Goal: Task Accomplishment & Management: Use online tool/utility

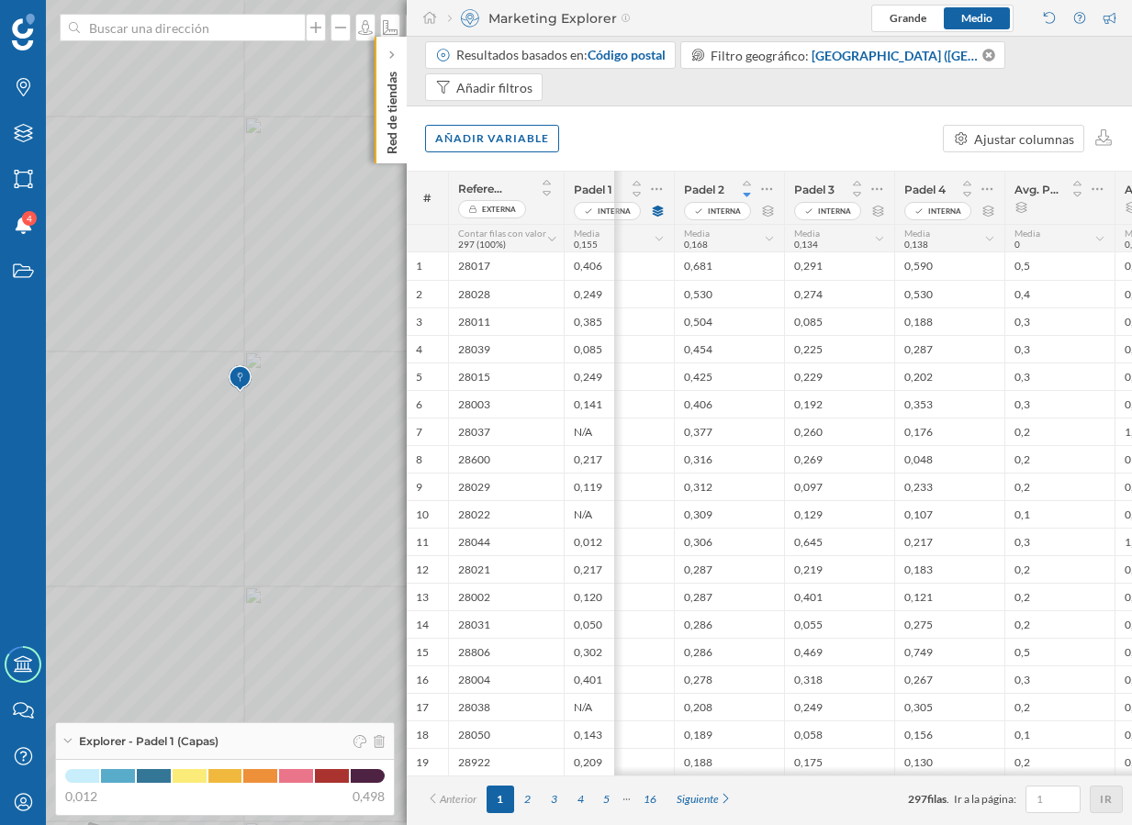
scroll to position [0, 207]
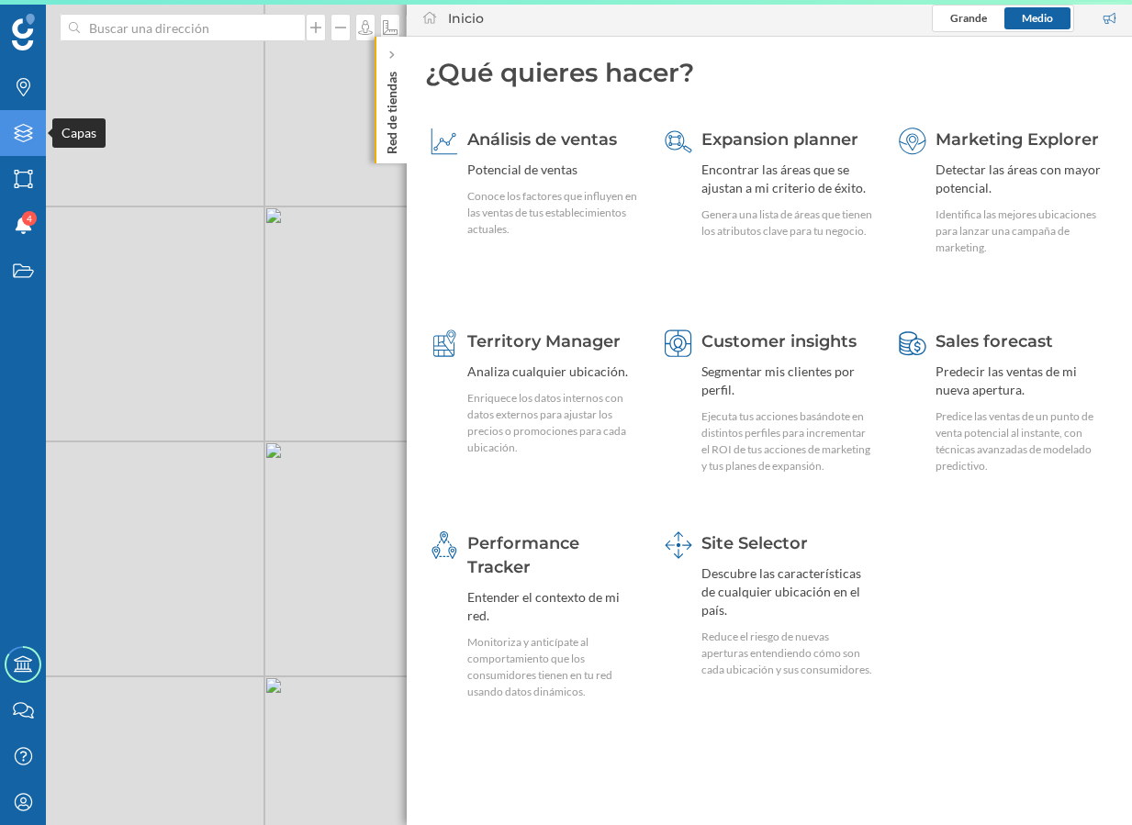
click at [26, 128] on icon "Capas" at bounding box center [23, 133] width 23 height 18
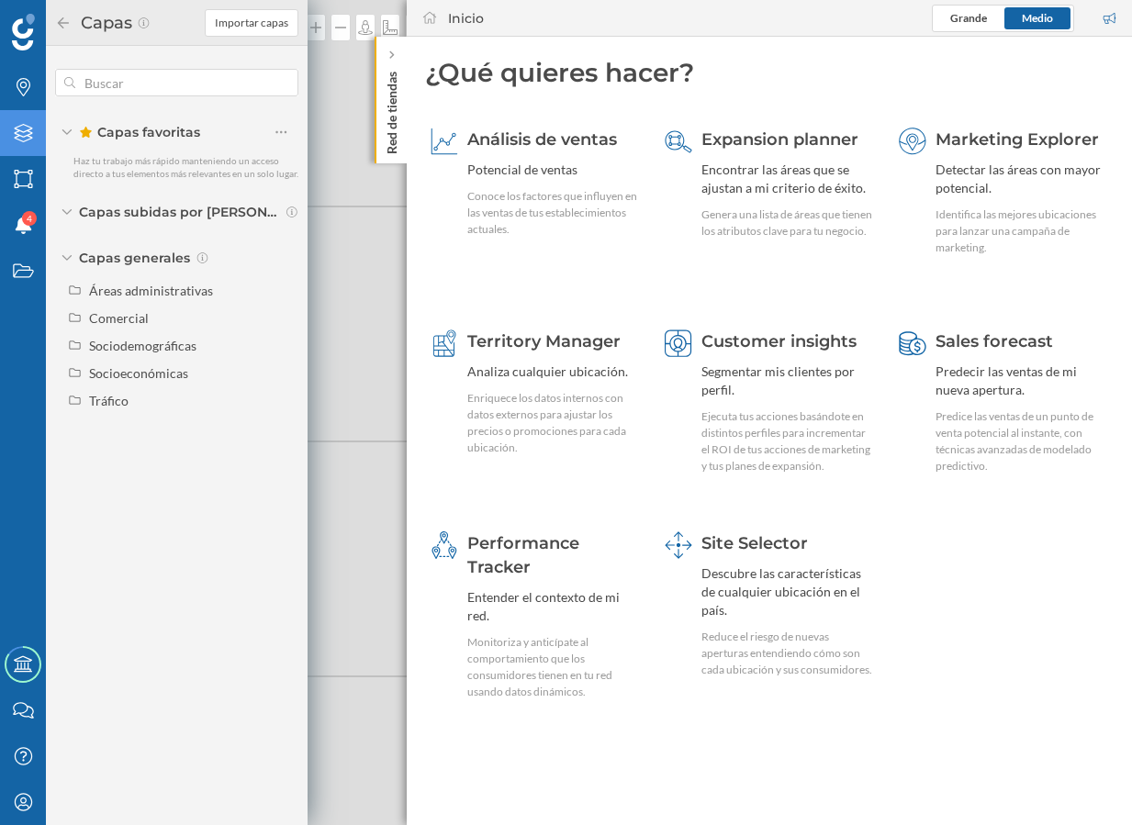
click at [91, 213] on span "Capas subidas por Jeff" at bounding box center [180, 212] width 202 height 18
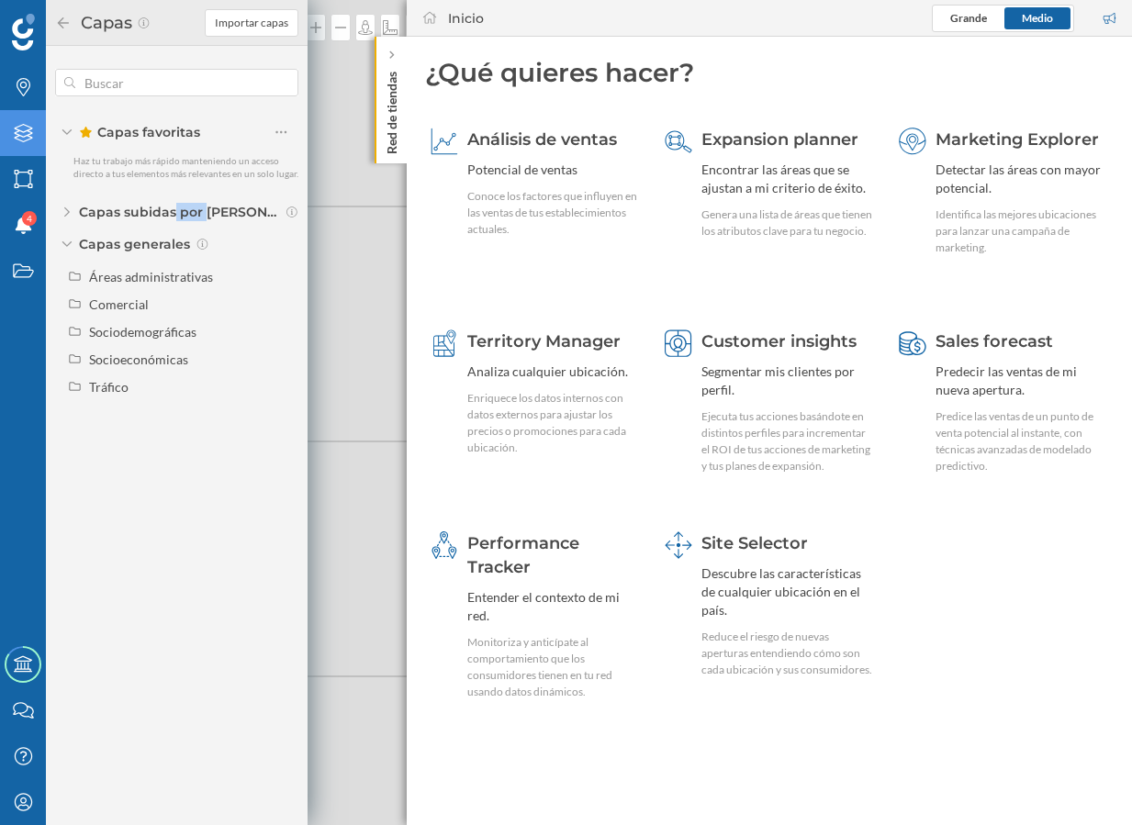
click at [91, 213] on span "Capas subidas por Jeff" at bounding box center [180, 212] width 202 height 18
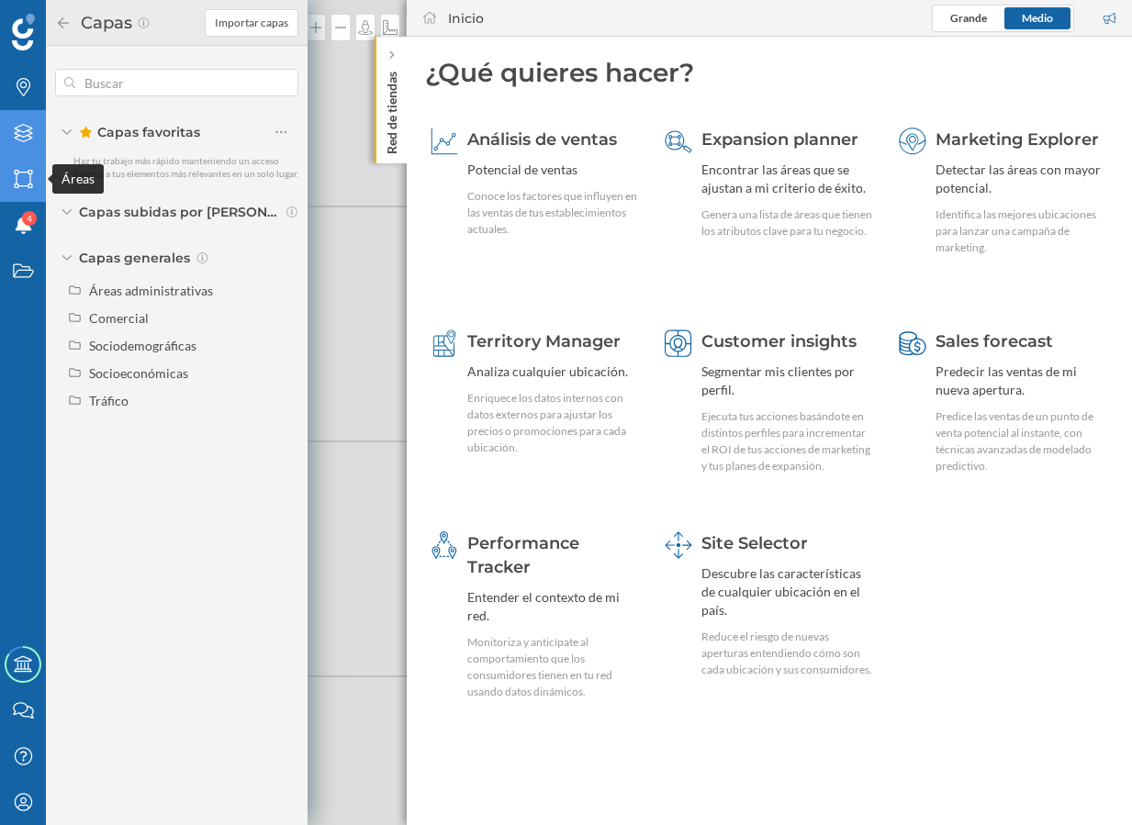
click at [15, 187] on icon at bounding box center [23, 179] width 18 height 18
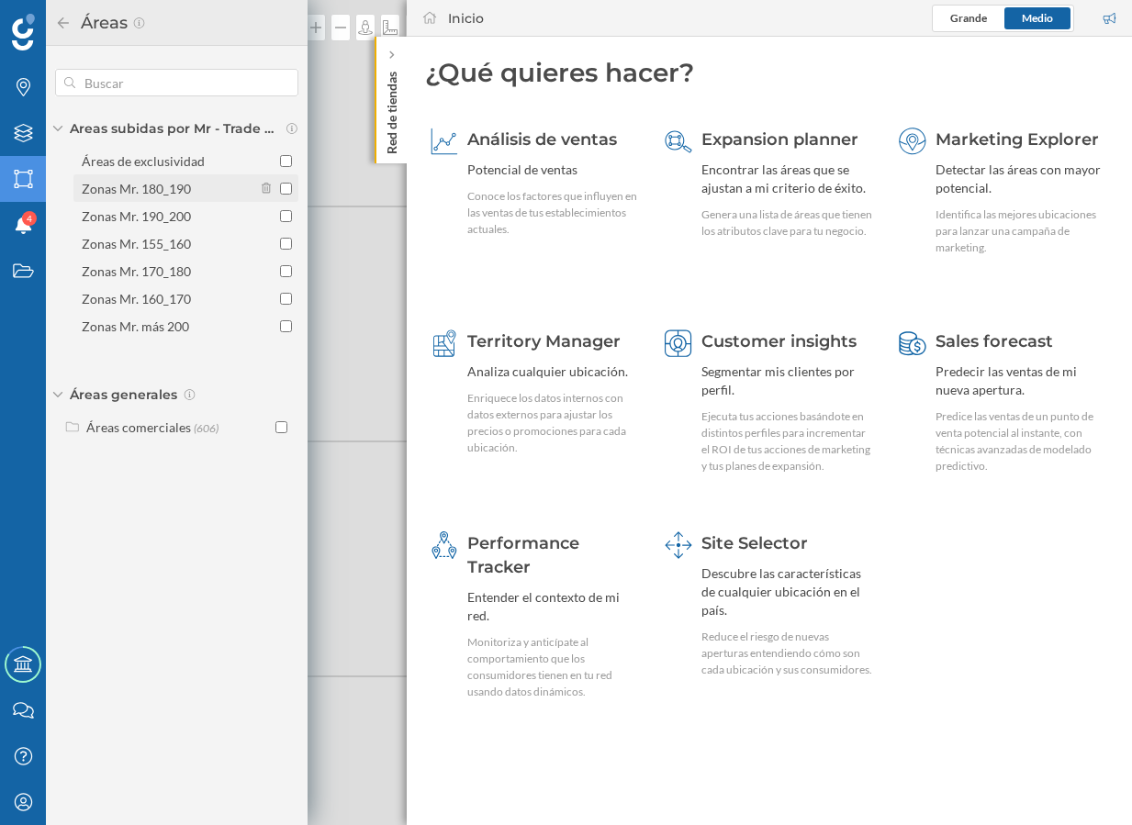
click at [162, 188] on div "Zonas Mr. 180_190" at bounding box center [136, 189] width 109 height 16
click at [280, 188] on input "Zonas Mr. 180_190" at bounding box center [286, 189] width 12 height 12
checkbox input "true"
click at [157, 210] on div "Zonas Mr. 190_200" at bounding box center [136, 216] width 109 height 16
click at [280, 210] on input "Zonas Mr. 190_200" at bounding box center [286, 216] width 12 height 12
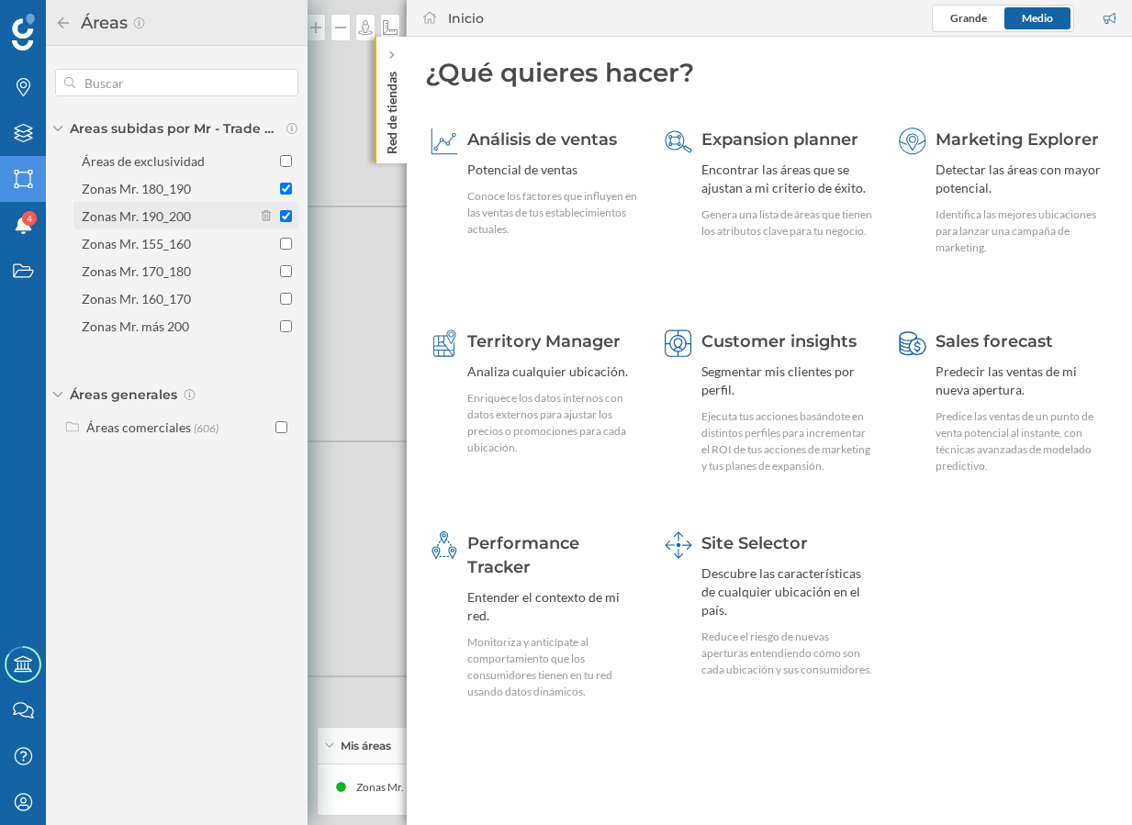
checkbox input "true"
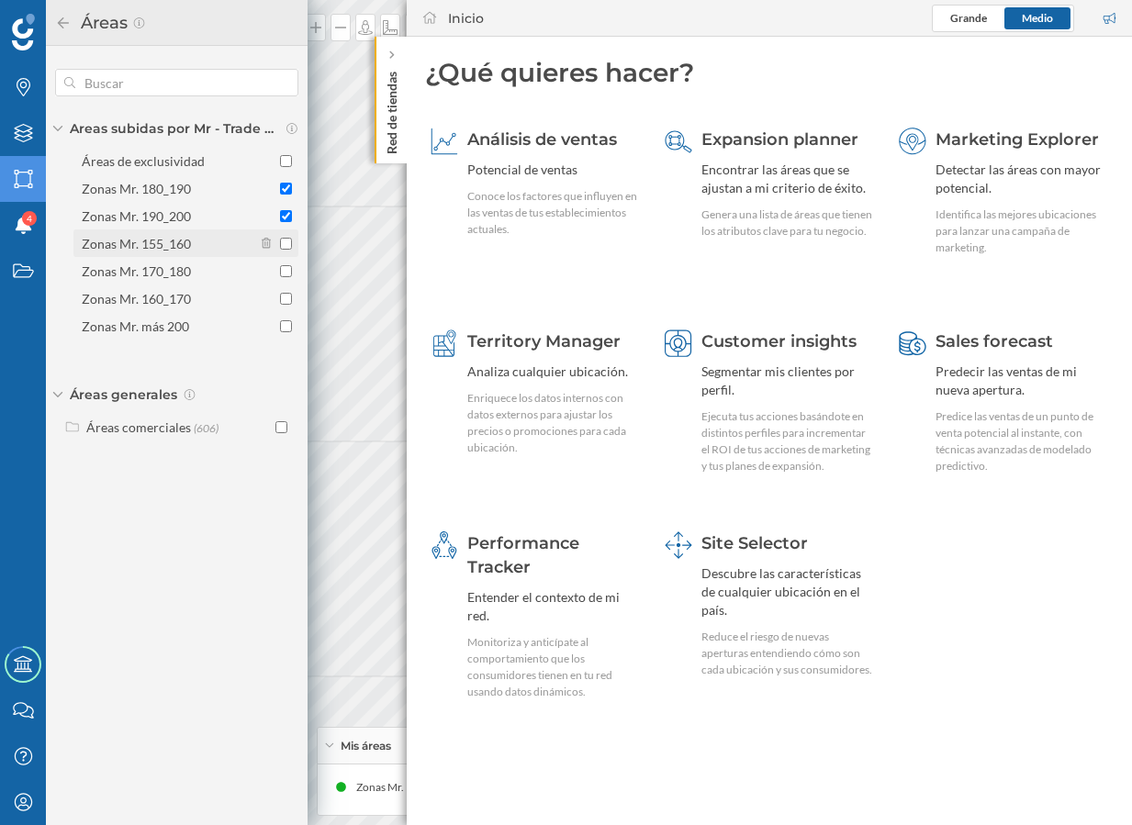
click at [157, 237] on div "Zonas Mr. 155_160" at bounding box center [136, 244] width 109 height 16
click at [280, 238] on input "Zonas Mr. 155_160" at bounding box center [286, 244] width 12 height 12
checkbox input "true"
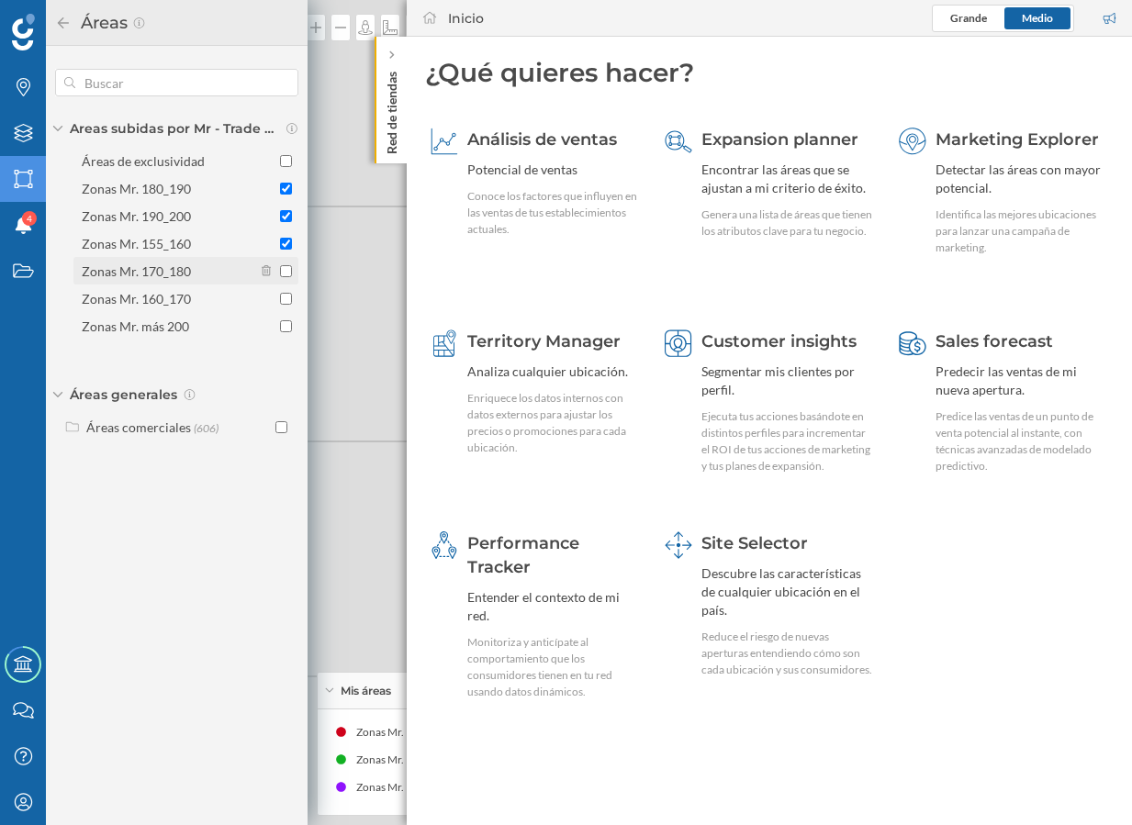
click at [153, 268] on div "Zonas Mr. 170_180" at bounding box center [136, 271] width 109 height 16
click at [280, 268] on input "Zonas Mr. 170_180" at bounding box center [286, 271] width 12 height 12
checkbox input "true"
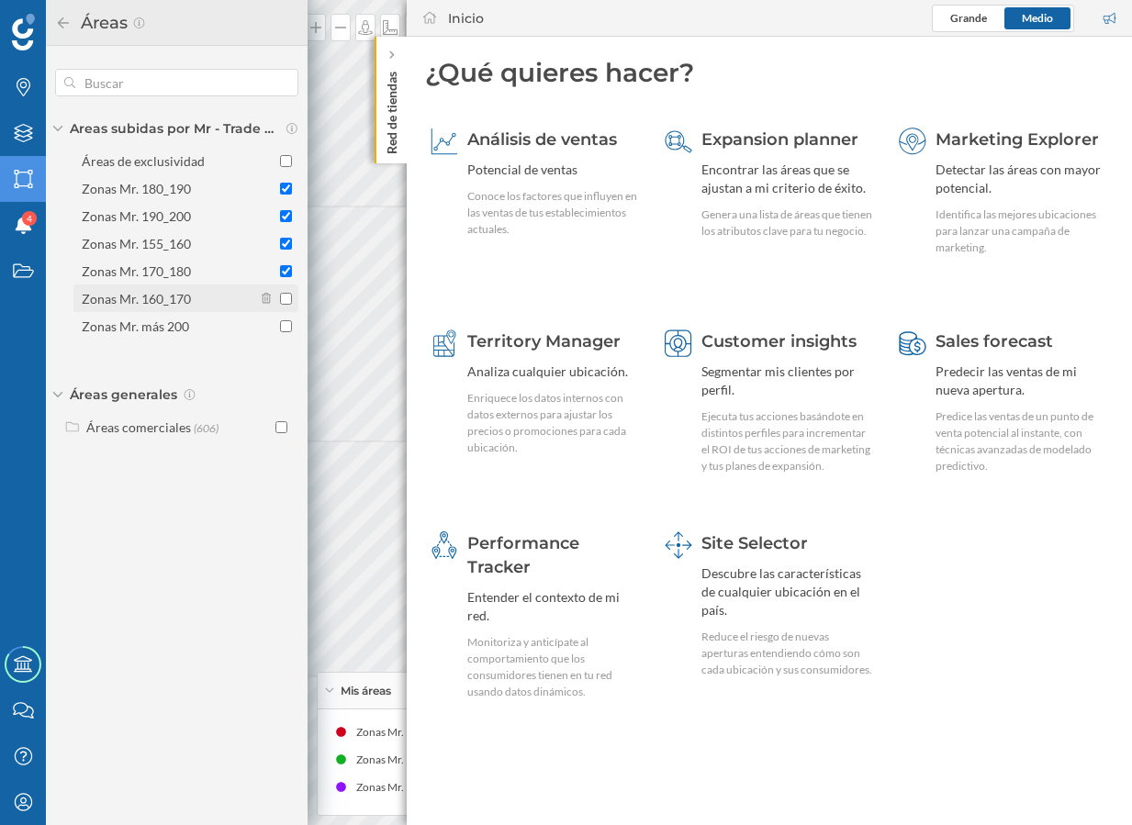
click at [152, 298] on div "Zonas Mr. 160_170" at bounding box center [136, 299] width 109 height 16
click at [280, 298] on input "Zonas Mr. 160_170" at bounding box center [286, 299] width 12 height 12
checkbox input "true"
click at [151, 321] on div "Zonas Mr. más 200" at bounding box center [135, 326] width 107 height 16
click at [280, 321] on input "Zonas Mr. más 200" at bounding box center [286, 326] width 12 height 12
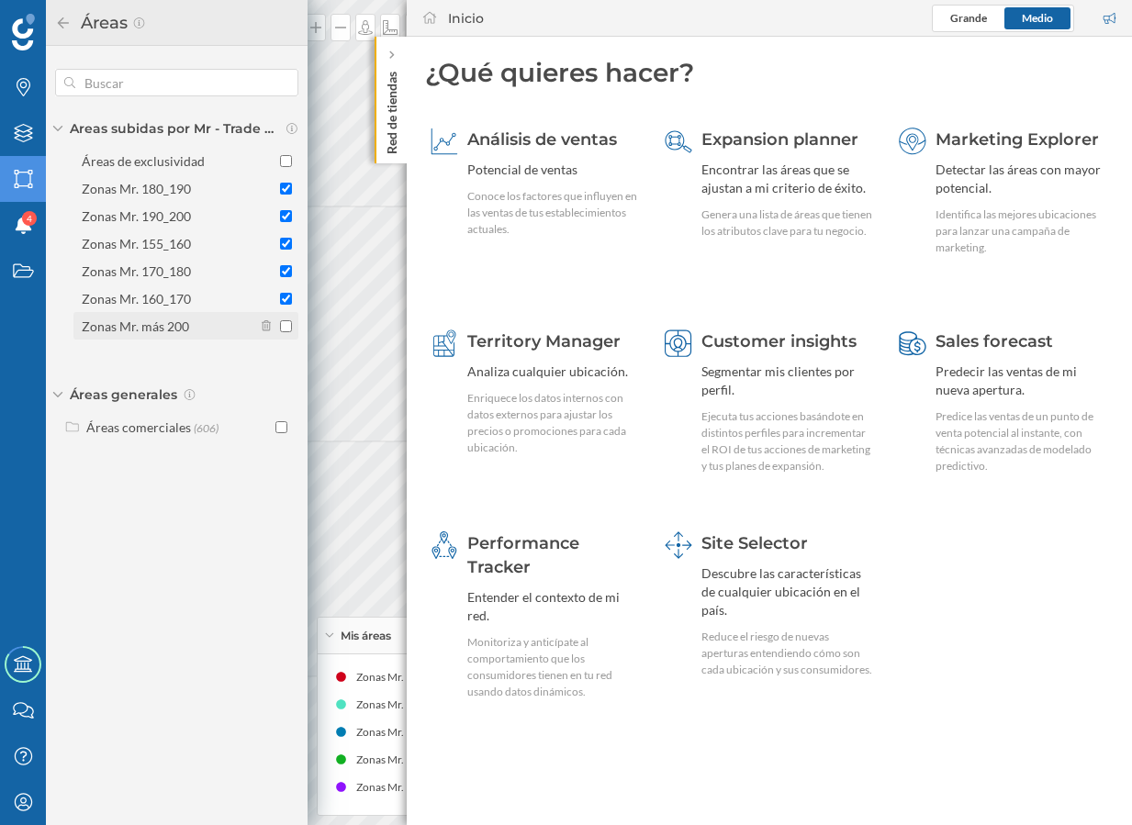
checkbox input "true"
click at [53, 4] on div "Áreas" at bounding box center [177, 23] width 262 height 46
click at [396, 141] on p "Red de tiendas" at bounding box center [392, 109] width 18 height 90
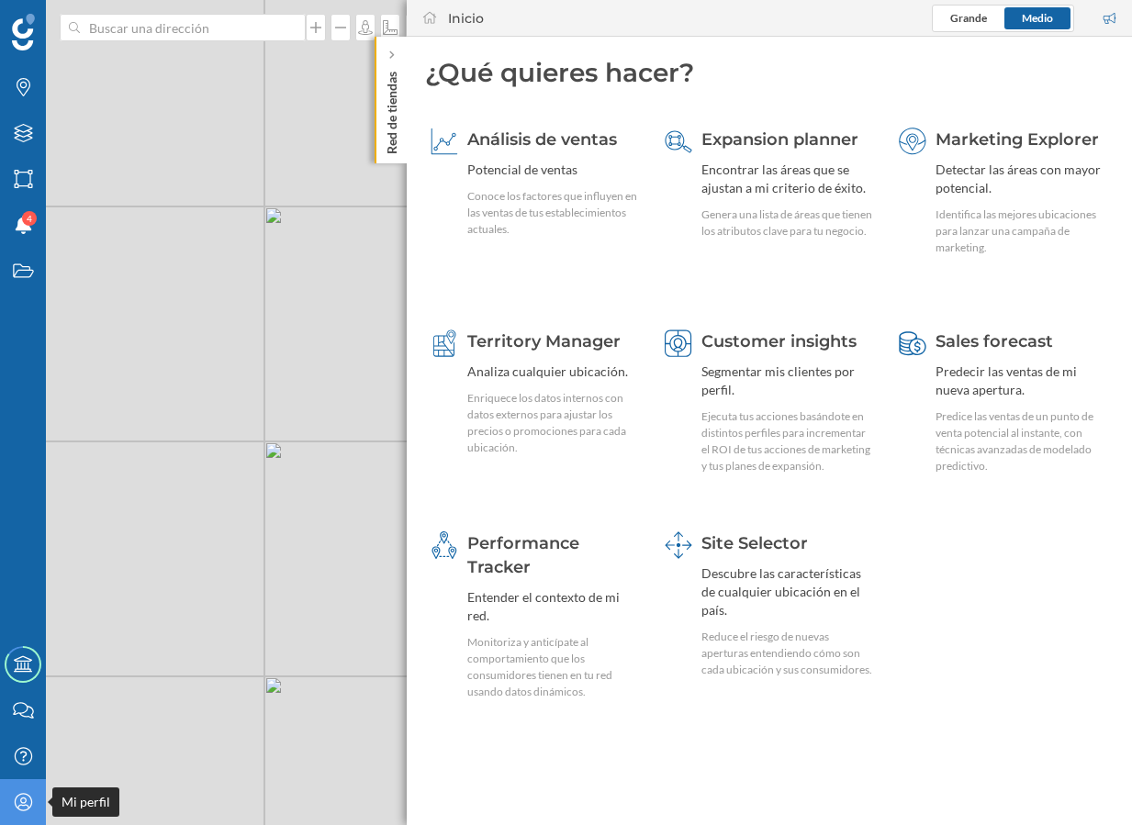
click at [15, 805] on icon at bounding box center [22, 801] width 17 height 17
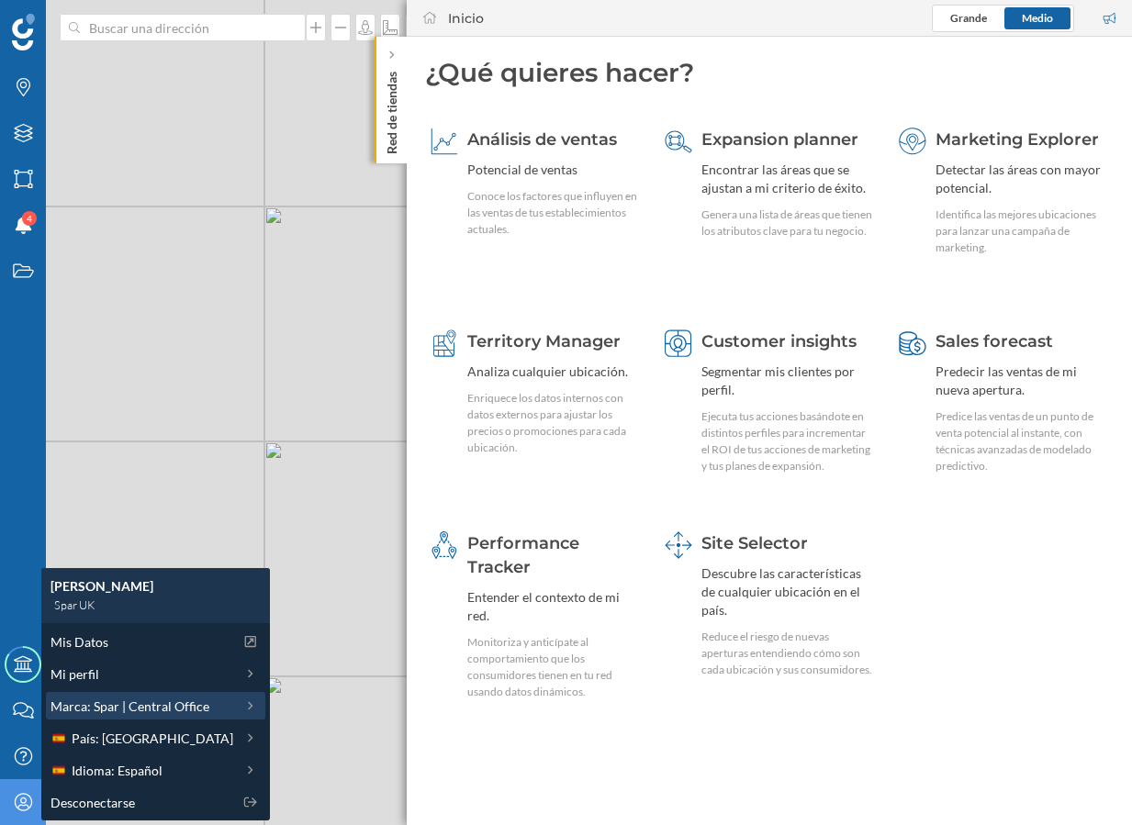
click at [128, 700] on span "Marca: Spar | Central Office" at bounding box center [129, 706] width 159 height 19
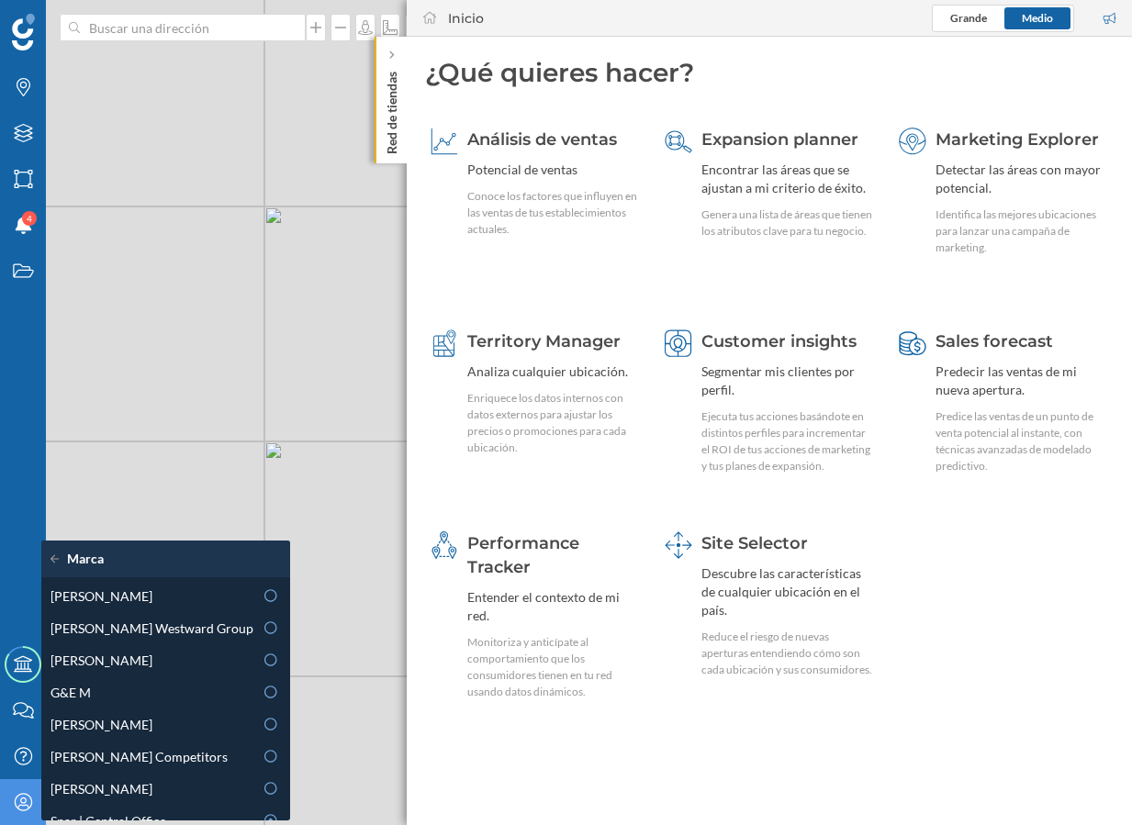
click at [275, 658] on div "© Mapbox © OpenStreetMap Improve this map" at bounding box center [566, 412] width 1132 height 825
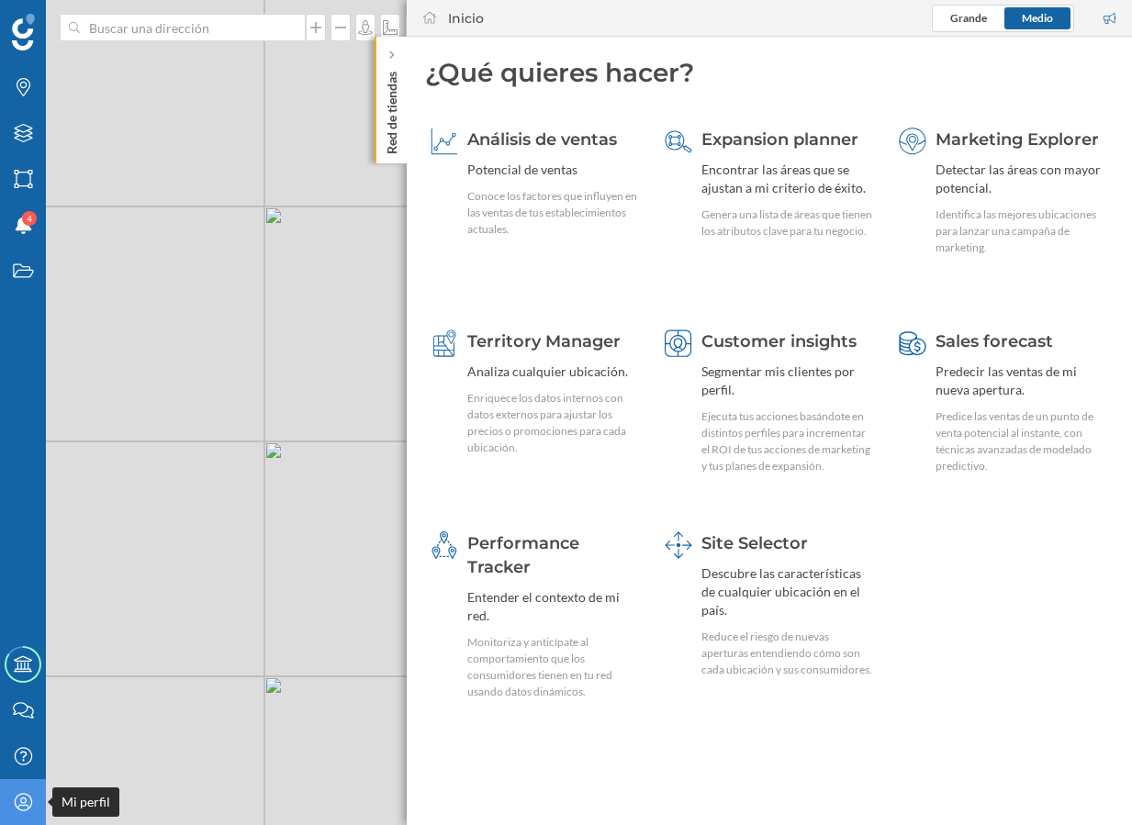
click at [37, 804] on div "Mi perfil" at bounding box center [23, 802] width 46 height 46
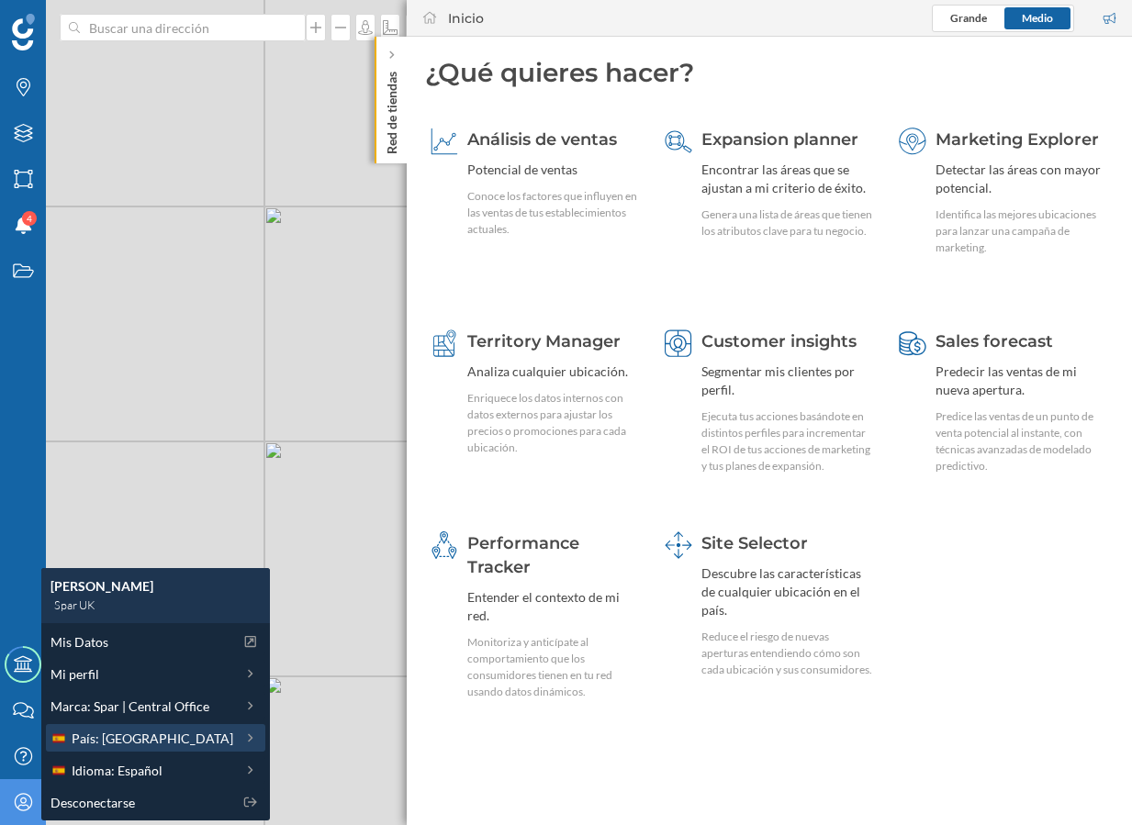
click at [121, 741] on span "País: España" at bounding box center [153, 738] width 162 height 19
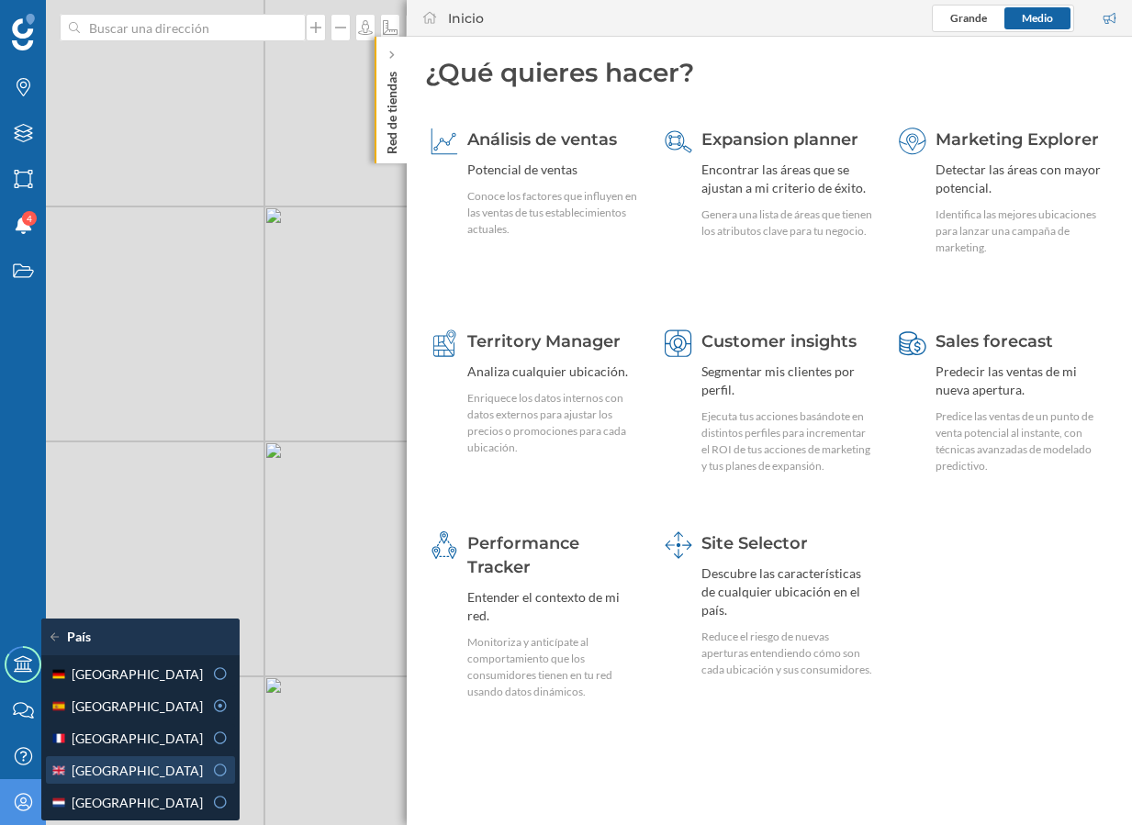
click at [121, 759] on div "Reino Unido" at bounding box center [140, 770] width 189 height 28
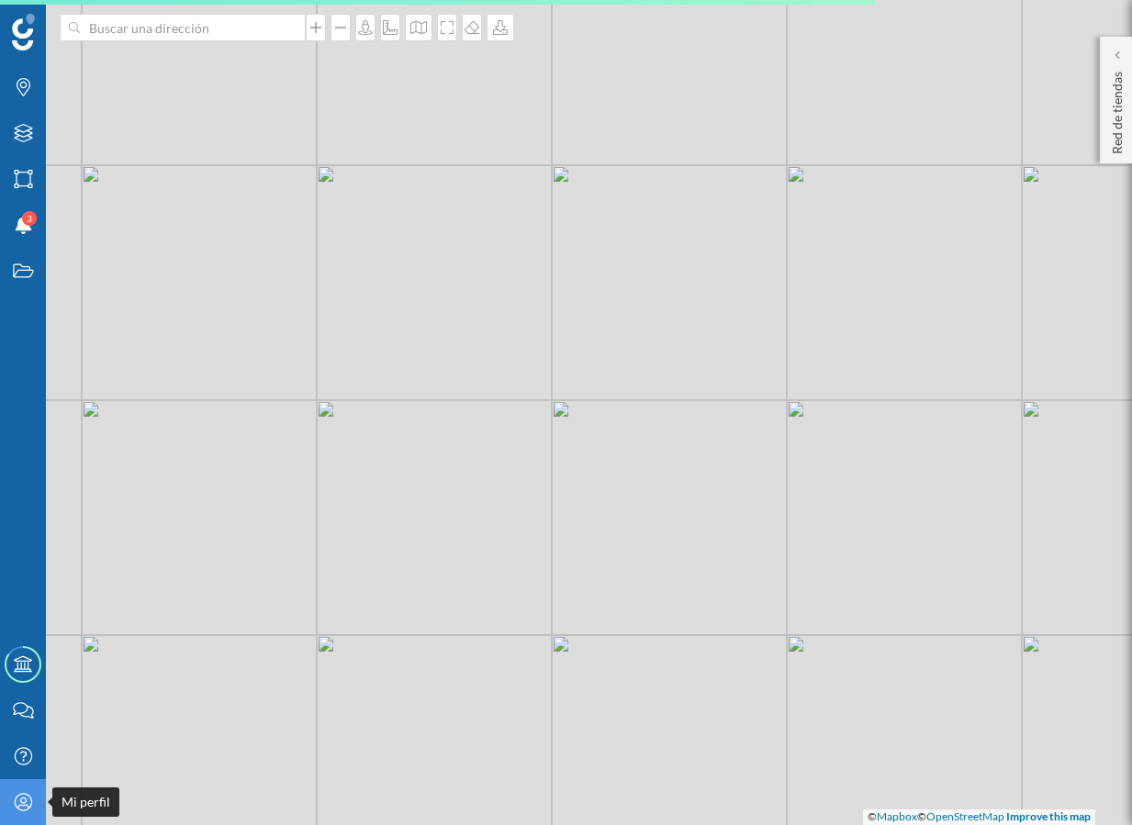
click at [17, 803] on icon "Mi perfil" at bounding box center [23, 802] width 23 height 18
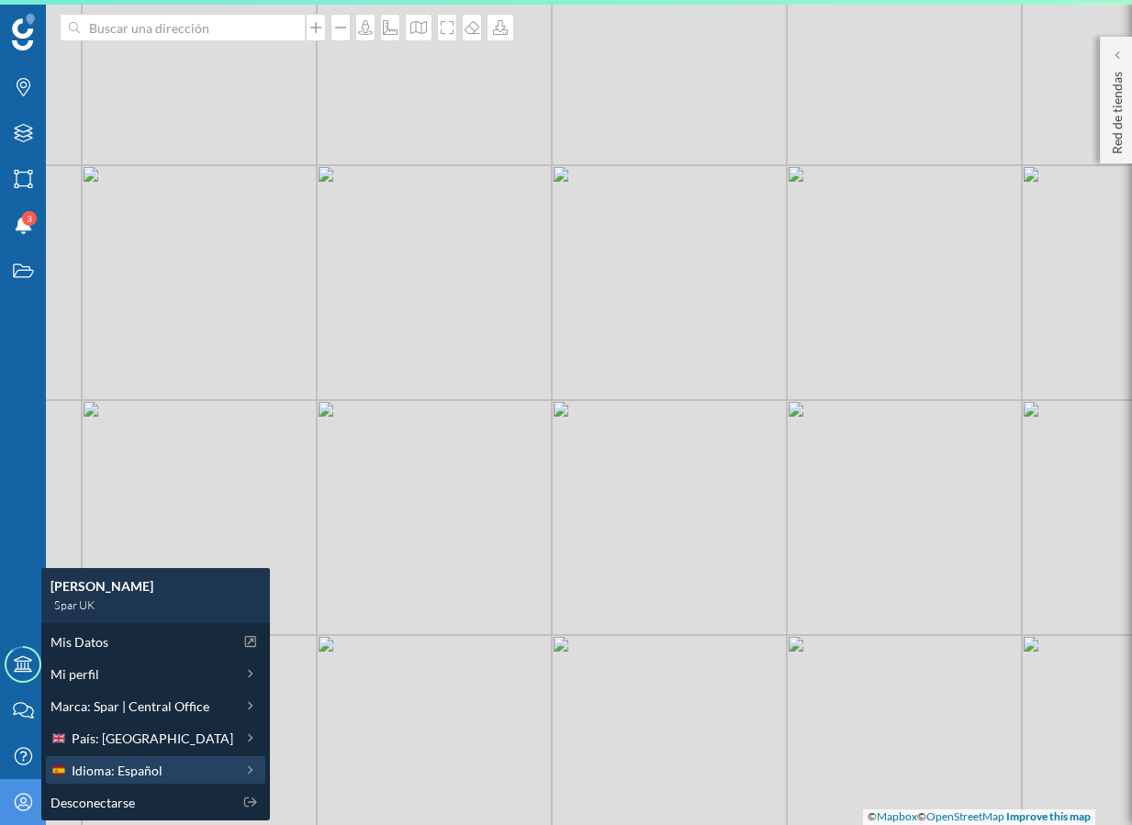
click at [102, 763] on span "Idioma: Español" at bounding box center [117, 770] width 91 height 19
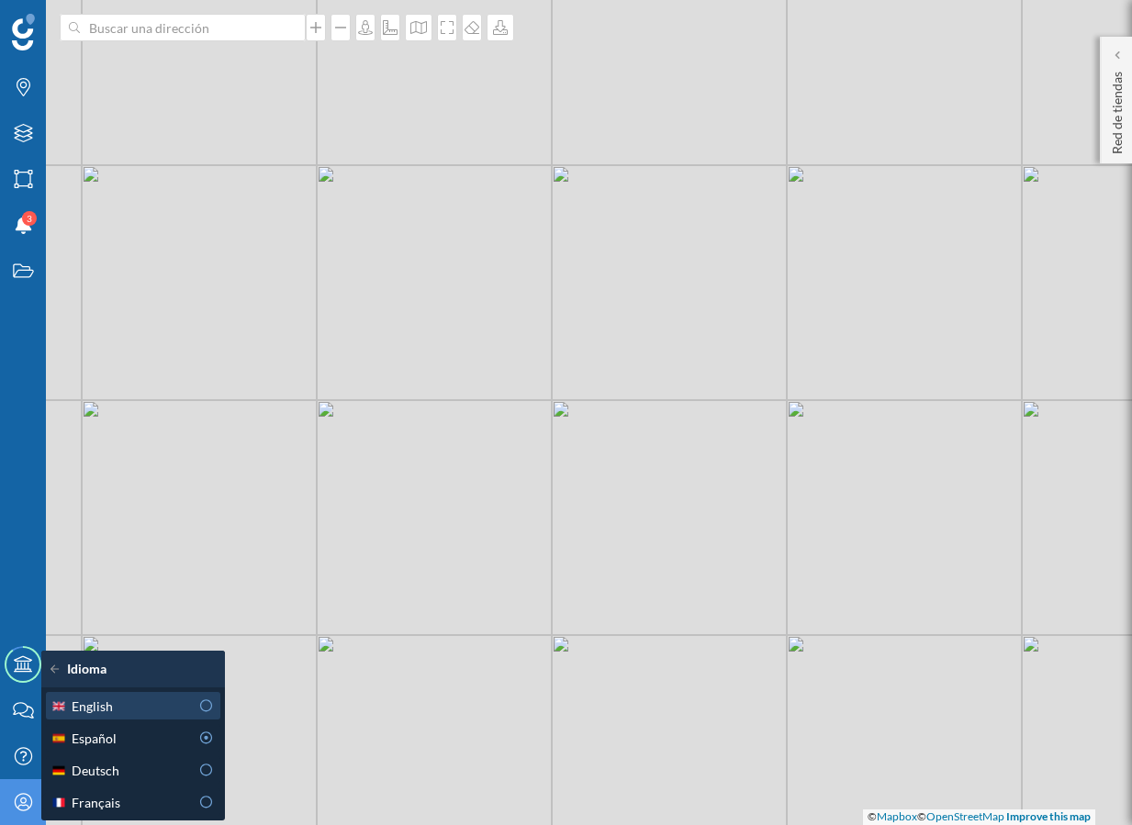
click at [137, 705] on div "English" at bounding box center [119, 706] width 139 height 19
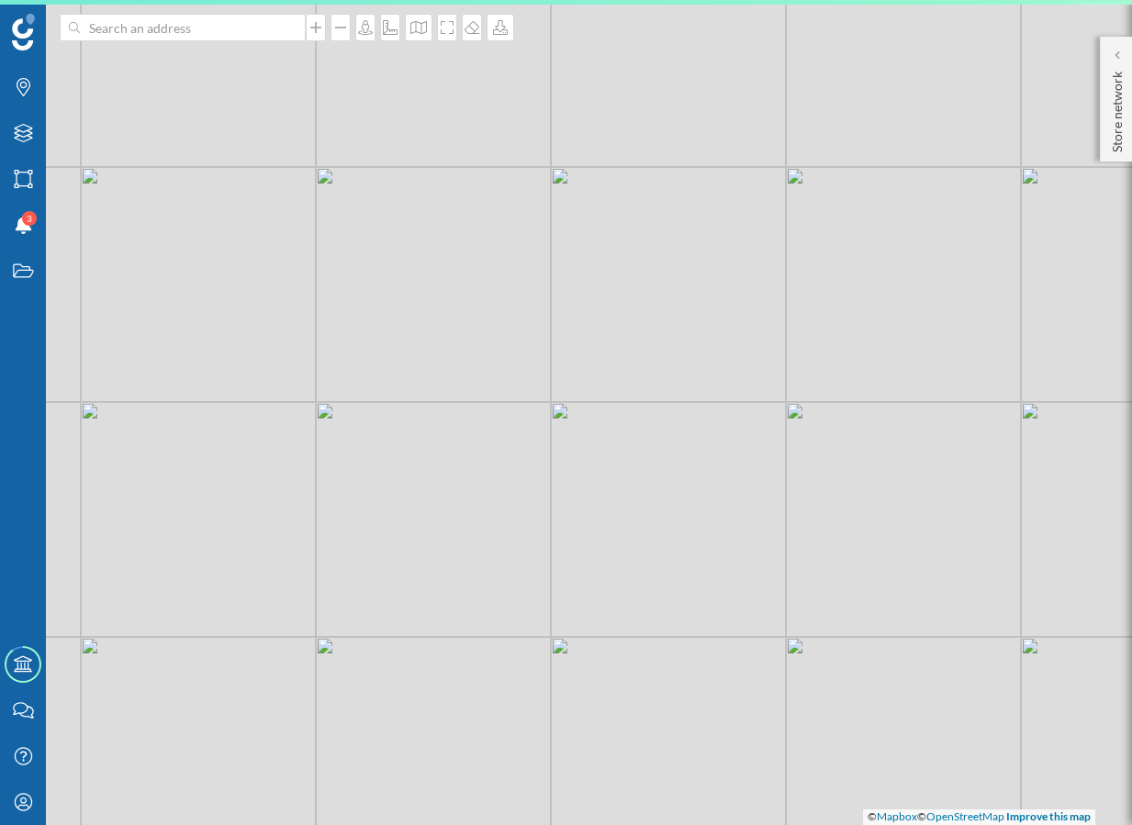
drag, startPoint x: 611, startPoint y: 421, endPoint x: 504, endPoint y: 524, distance: 148.6
click at [504, 524] on div "© Mapbox © OpenStreetMap Improve this map" at bounding box center [566, 412] width 1132 height 825
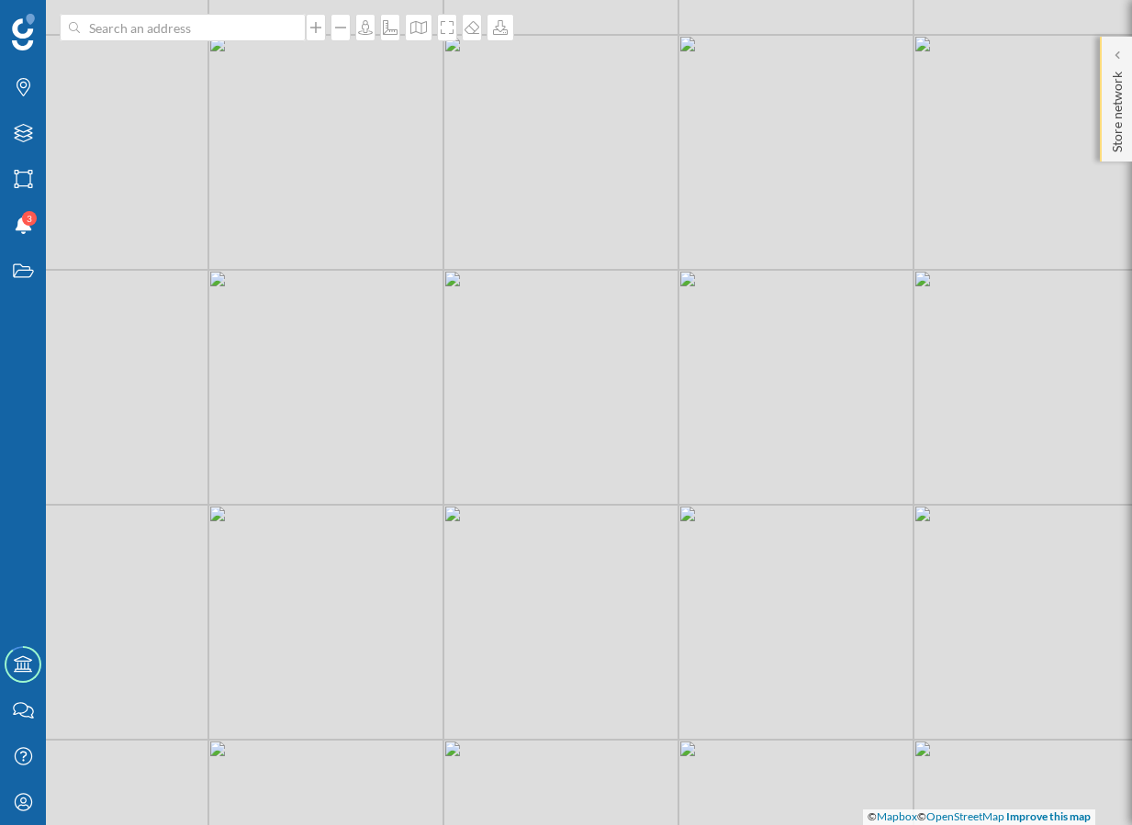
click at [1114, 108] on p "Store network" at bounding box center [1117, 108] width 18 height 88
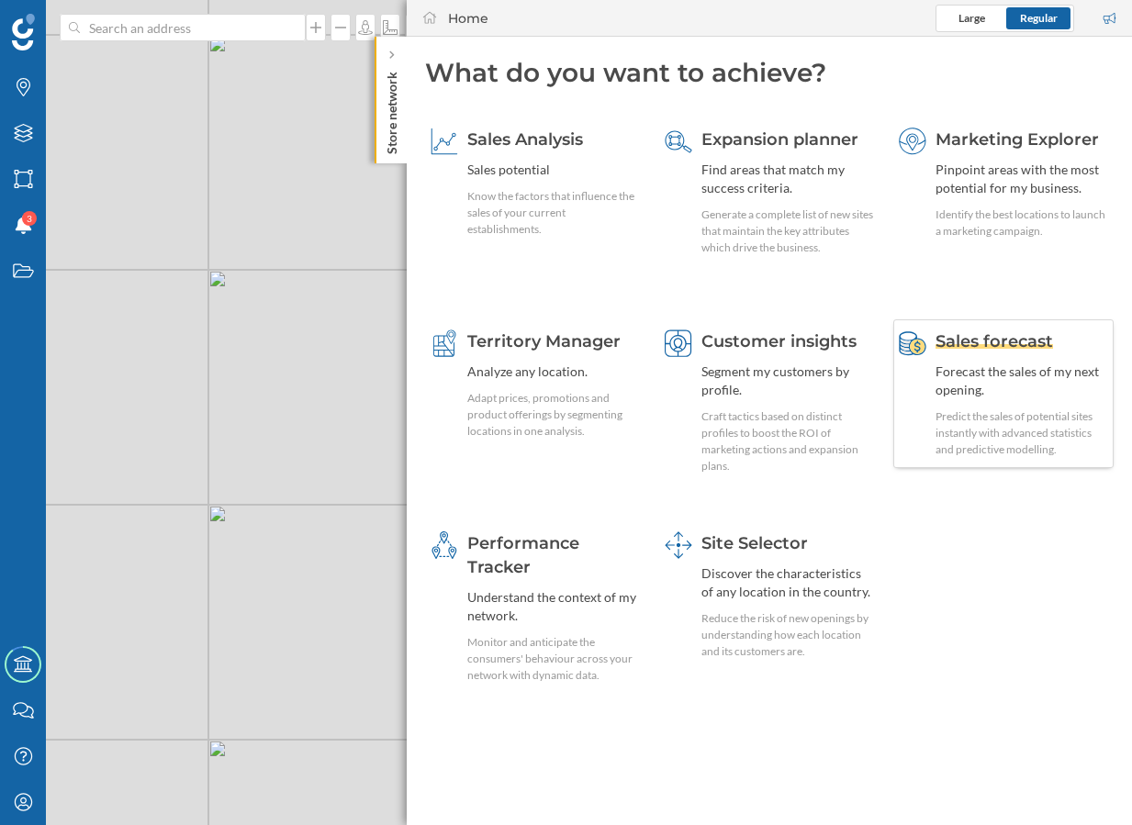
click at [972, 370] on div "Forecast the sales of my next opening." at bounding box center [1021, 381] width 173 height 37
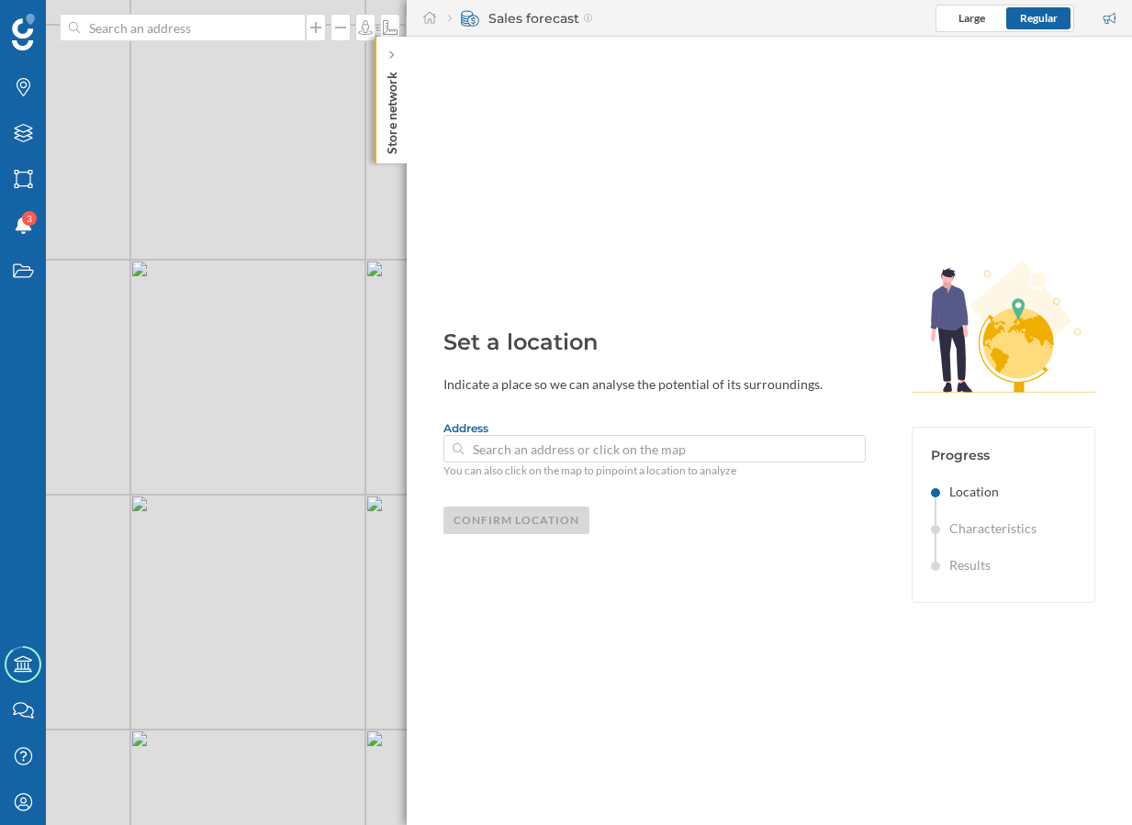
drag, startPoint x: 366, startPoint y: 419, endPoint x: 52, endPoint y: 409, distance: 314.0
click at [52, 409] on div "© Mapbox © OpenStreetMap Improve this map" at bounding box center [566, 412] width 1132 height 825
click at [184, 305] on div "© Mapbox © OpenStreetMap Improve this map" at bounding box center [566, 412] width 1132 height 825
type input "286-288 Pentonville Road, Islington, London, N1 9NR, United Kingdom"
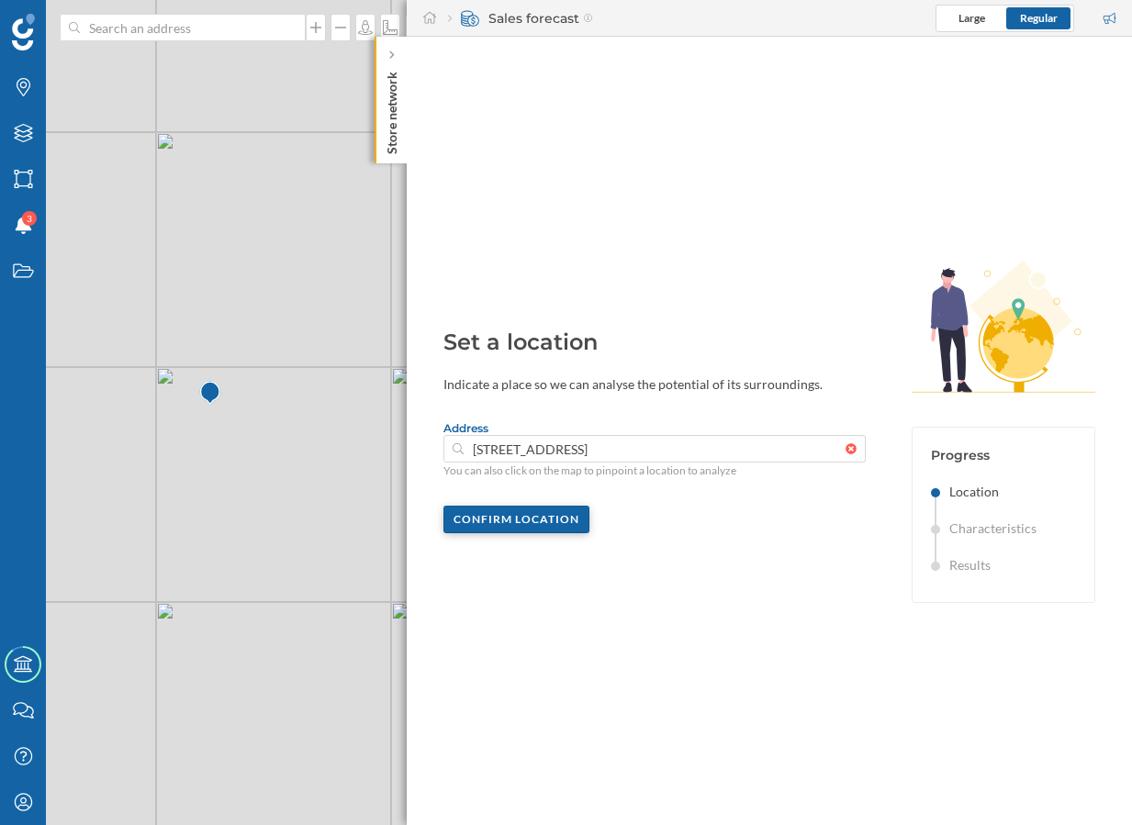
click at [505, 519] on div "Confirm location" at bounding box center [516, 520] width 146 height 28
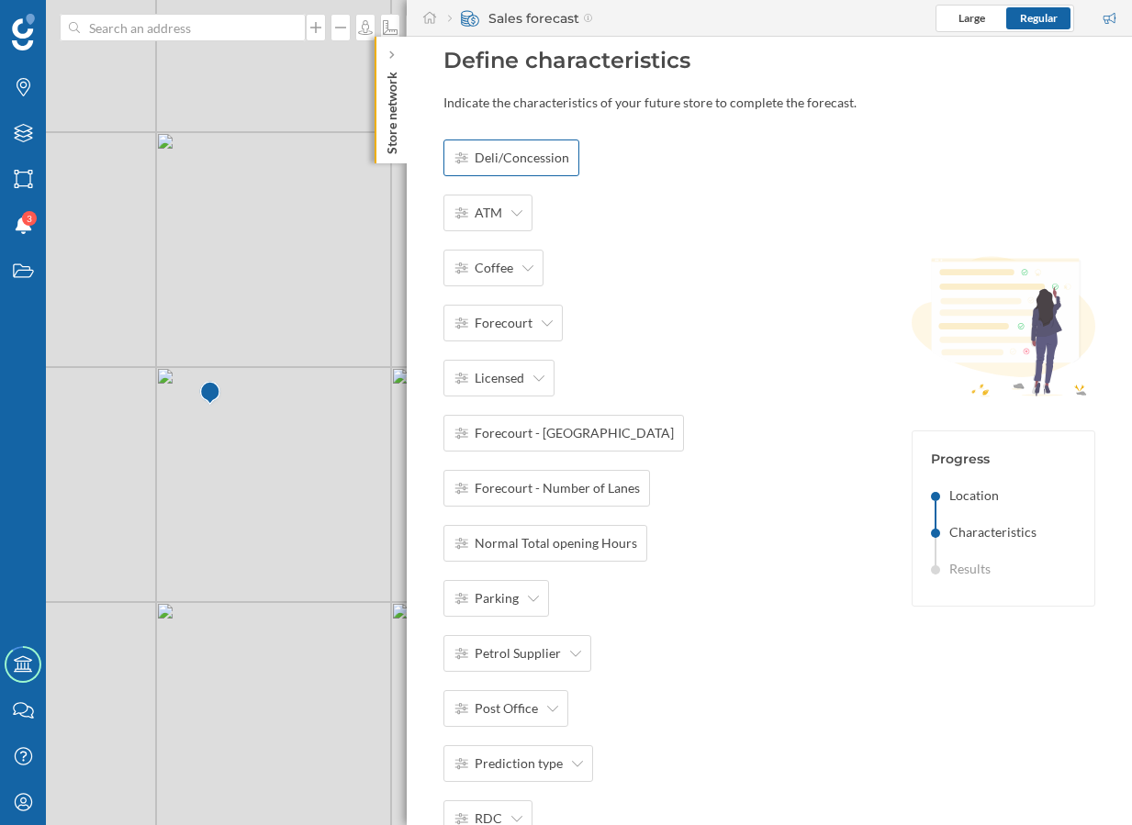
click at [509, 162] on span "Deli/Concession" at bounding box center [521, 158] width 95 height 18
type input "e"
type input "Y"
type input "3"
click at [712, 156] on div "OK" at bounding box center [713, 157] width 39 height 28
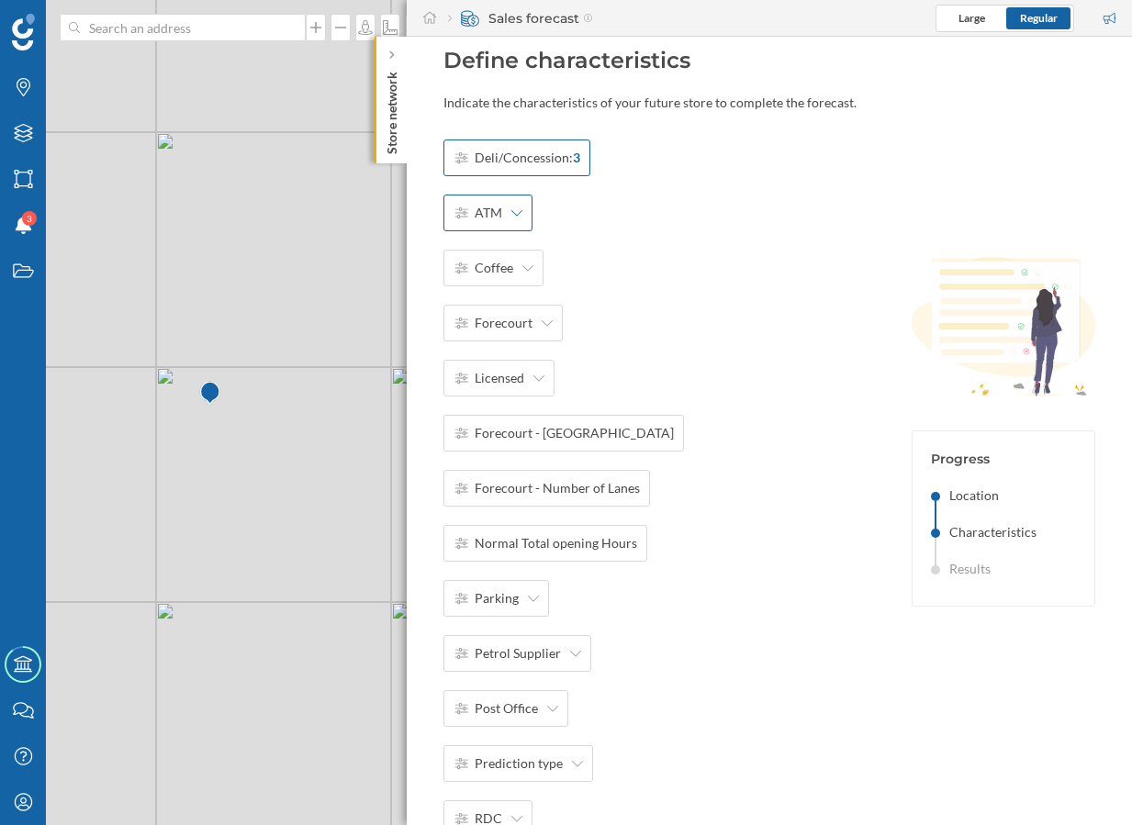
click at [493, 224] on div "ATM" at bounding box center [487, 213] width 89 height 37
click at [502, 260] on div "Yes" at bounding box center [511, 255] width 117 height 19
click at [502, 263] on span "Coffee" at bounding box center [493, 268] width 39 height 18
click at [503, 301] on div "Yes" at bounding box center [511, 310] width 117 height 19
click at [503, 321] on span "Forecourt" at bounding box center [503, 323] width 58 height 18
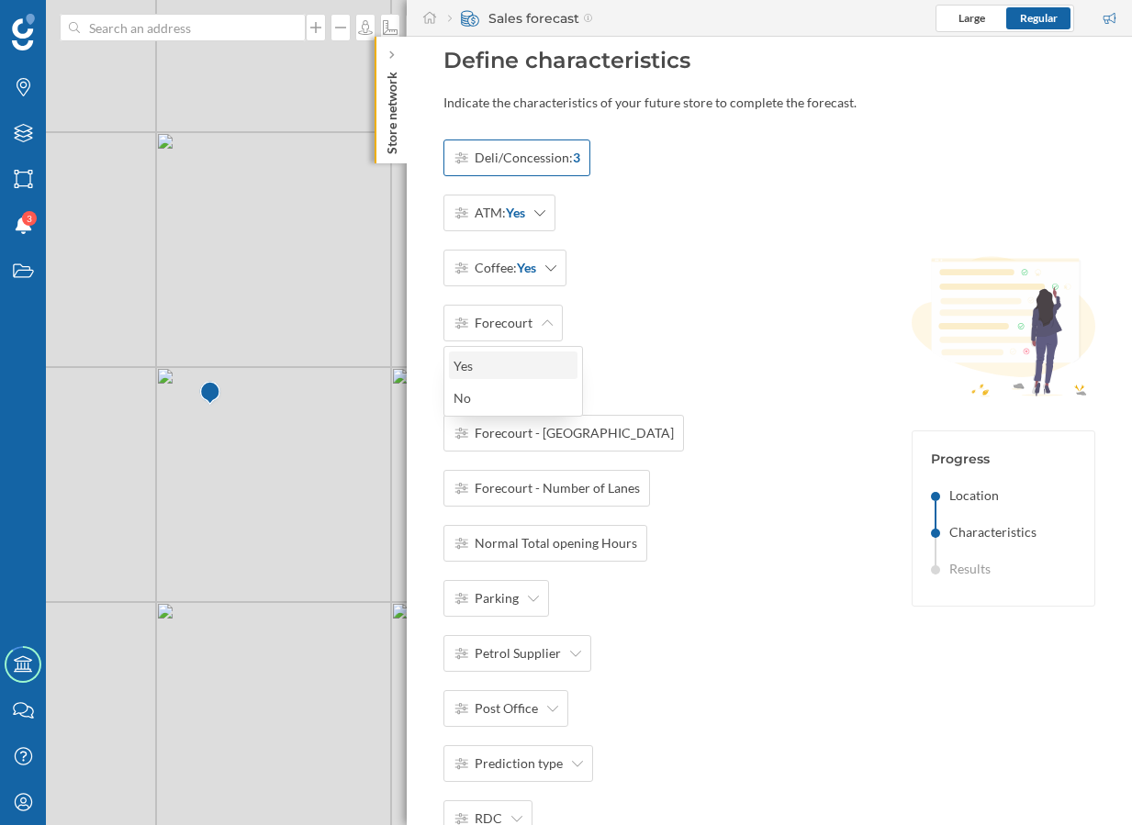
click at [506, 368] on div "Yes" at bounding box center [511, 365] width 117 height 19
click at [506, 377] on span "Licensed" at bounding box center [499, 378] width 50 height 18
click at [509, 428] on div "Yes" at bounding box center [511, 420] width 117 height 19
click at [558, 324] on div "Forecourt: Yes" at bounding box center [514, 323] width 142 height 37
click at [544, 391] on div "No" at bounding box center [511, 397] width 117 height 19
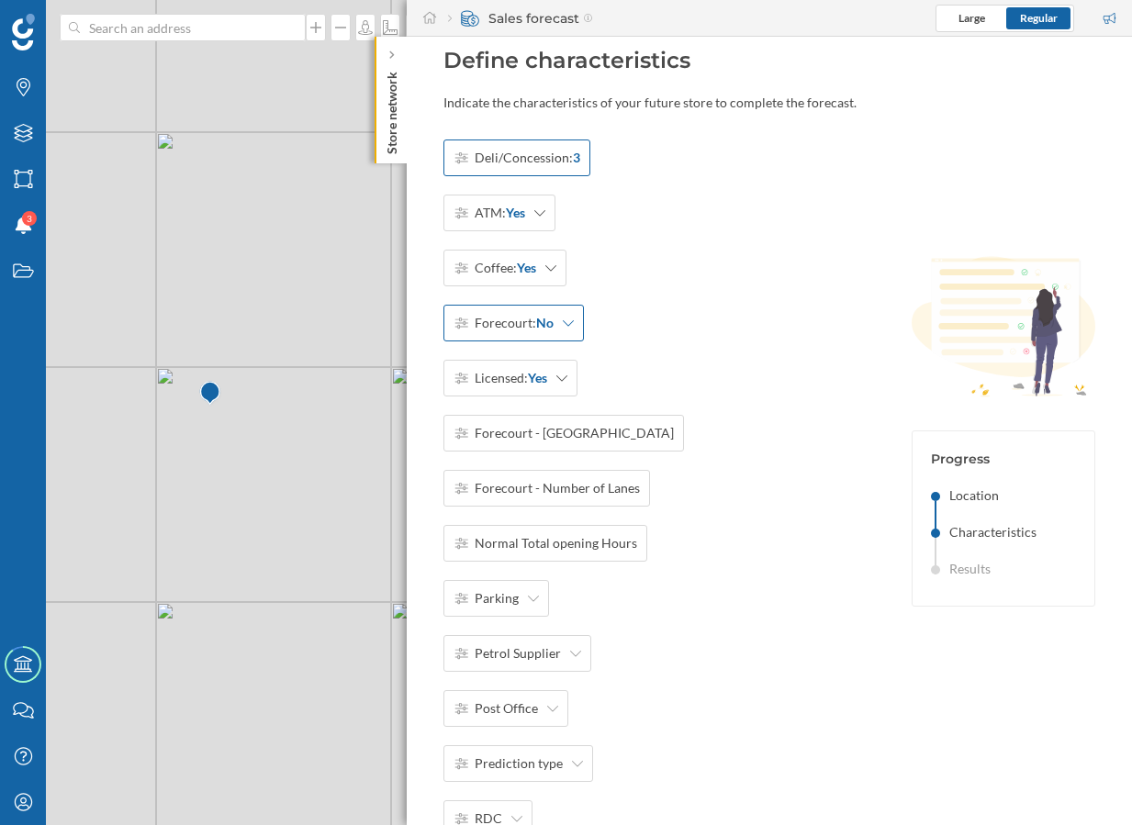
click at [556, 330] on div "Forecourt: No" at bounding box center [513, 323] width 140 height 37
click at [553, 371] on div "Yes" at bounding box center [511, 365] width 117 height 19
click at [532, 430] on span "Forecourt - Number of Islands" at bounding box center [573, 433] width 199 height 18
type input "2"
click at [711, 426] on div "OK" at bounding box center [713, 433] width 39 height 28
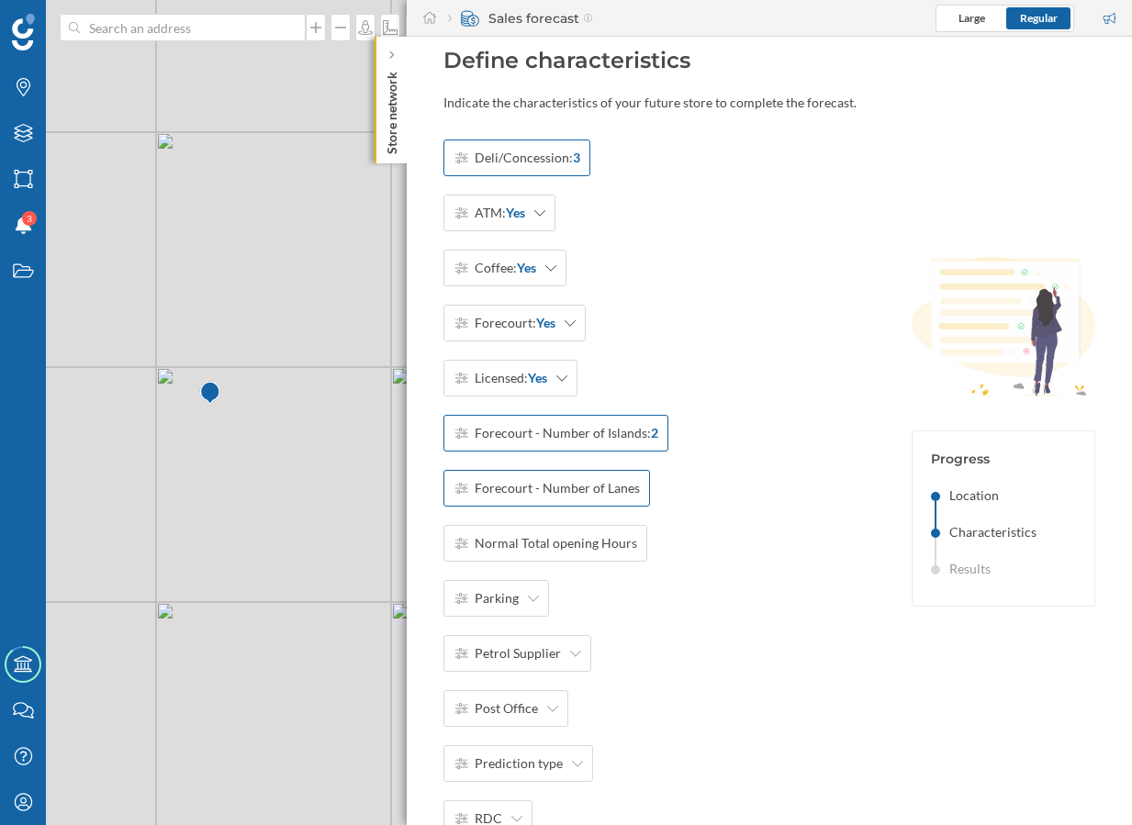
click at [591, 476] on div "Forecourt - Number of Lanes" at bounding box center [546, 488] width 206 height 37
type input "2"
click at [721, 493] on div "OK" at bounding box center [713, 488] width 39 height 28
click at [627, 498] on div "Forecourt - Number of Lanes: 2" at bounding box center [552, 488] width 218 height 37
type input "4"
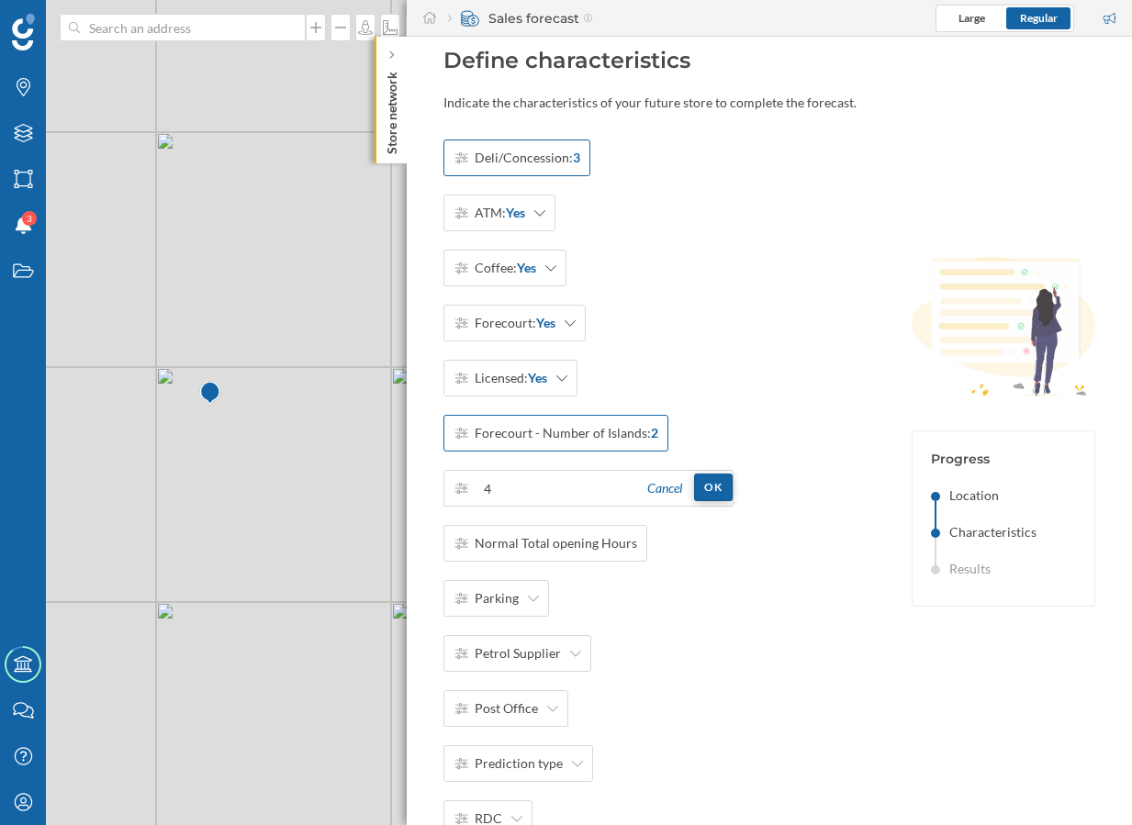
click at [709, 486] on div "OK" at bounding box center [713, 488] width 39 height 28
click at [573, 520] on div "Deli/Concession: 3 ATM: Yes Coffee: Yes Forecourt: Yes Licensed: Yes Forecourt …" at bounding box center [555, 571] width 225 height 863
click at [554, 545] on span "Normal Total opening Hours" at bounding box center [555, 543] width 162 height 18
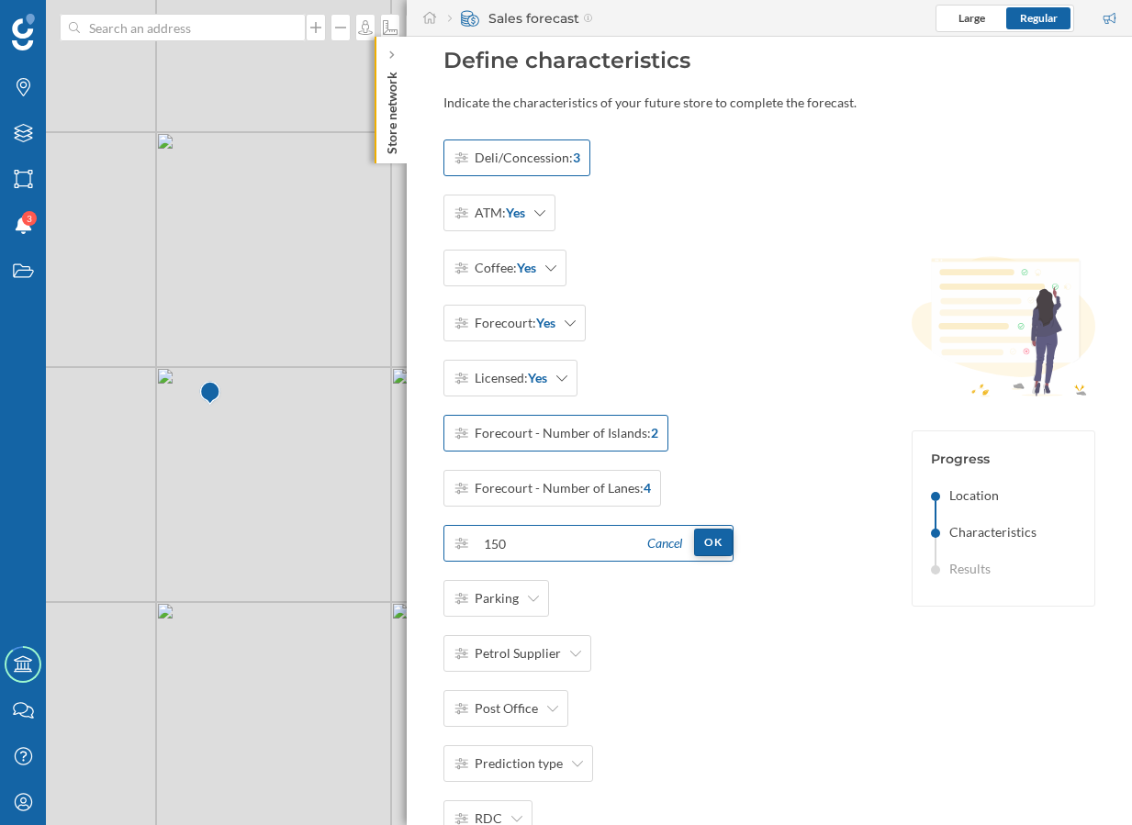
type input "150"
click at [708, 544] on div "OK" at bounding box center [713, 543] width 39 height 28
click at [521, 584] on div "Parking" at bounding box center [496, 598] width 106 height 37
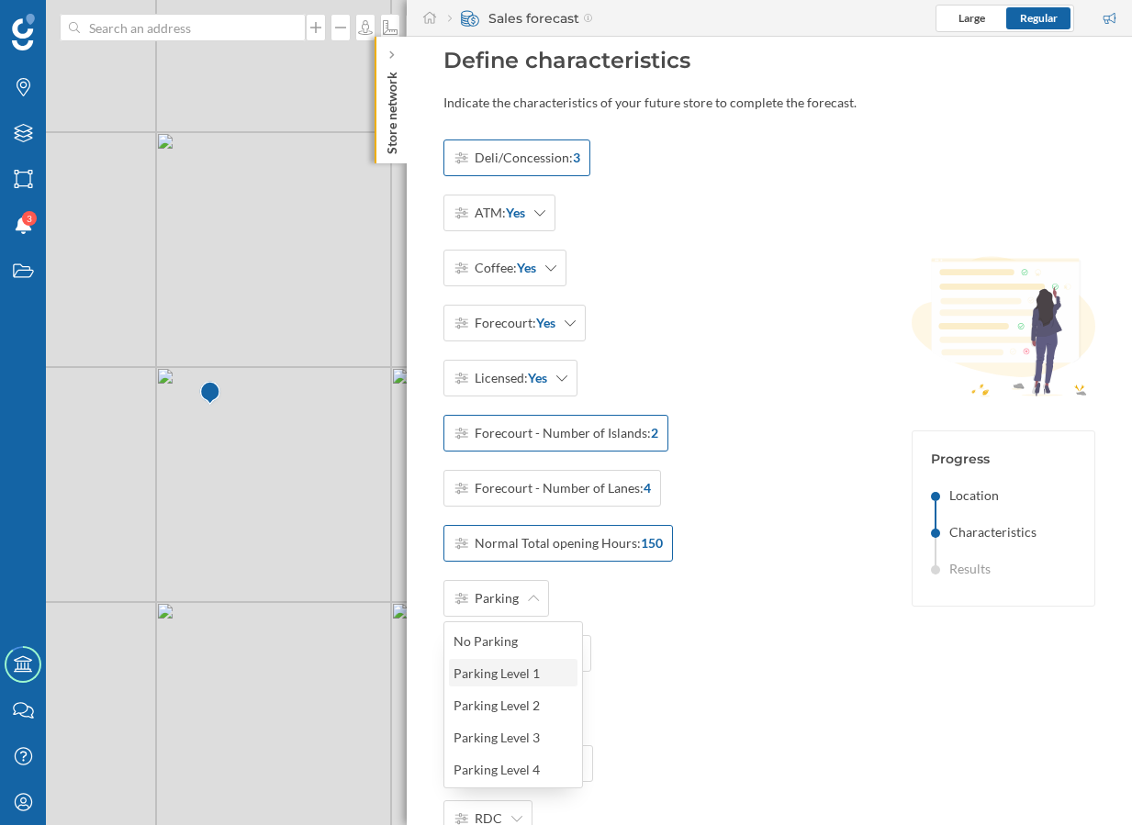
click at [508, 671] on div "Parking Level 1" at bounding box center [511, 673] width 117 height 19
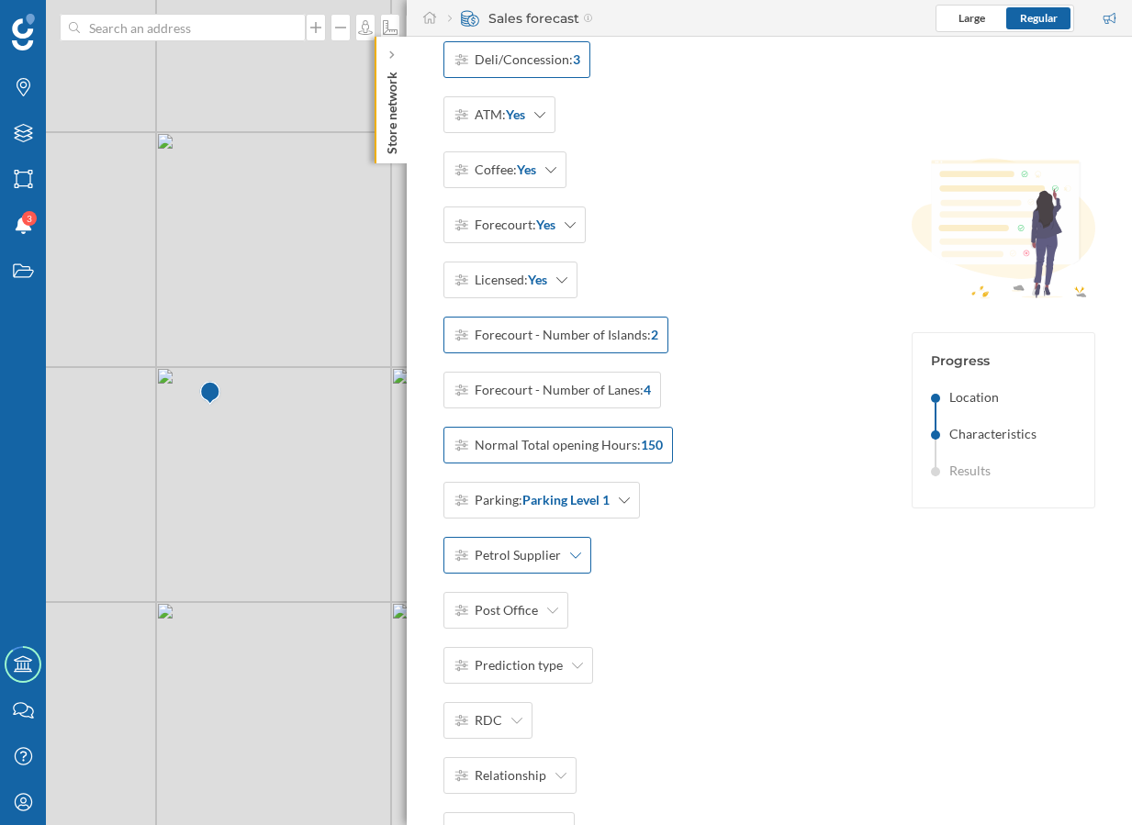
click at [558, 562] on div "Petrol Supplier" at bounding box center [517, 555] width 148 height 37
click at [529, 637] on div "Jet" at bounding box center [511, 629] width 117 height 19
click at [561, 557] on span "Petrol Supplier:" at bounding box center [519, 555] width 90 height 18
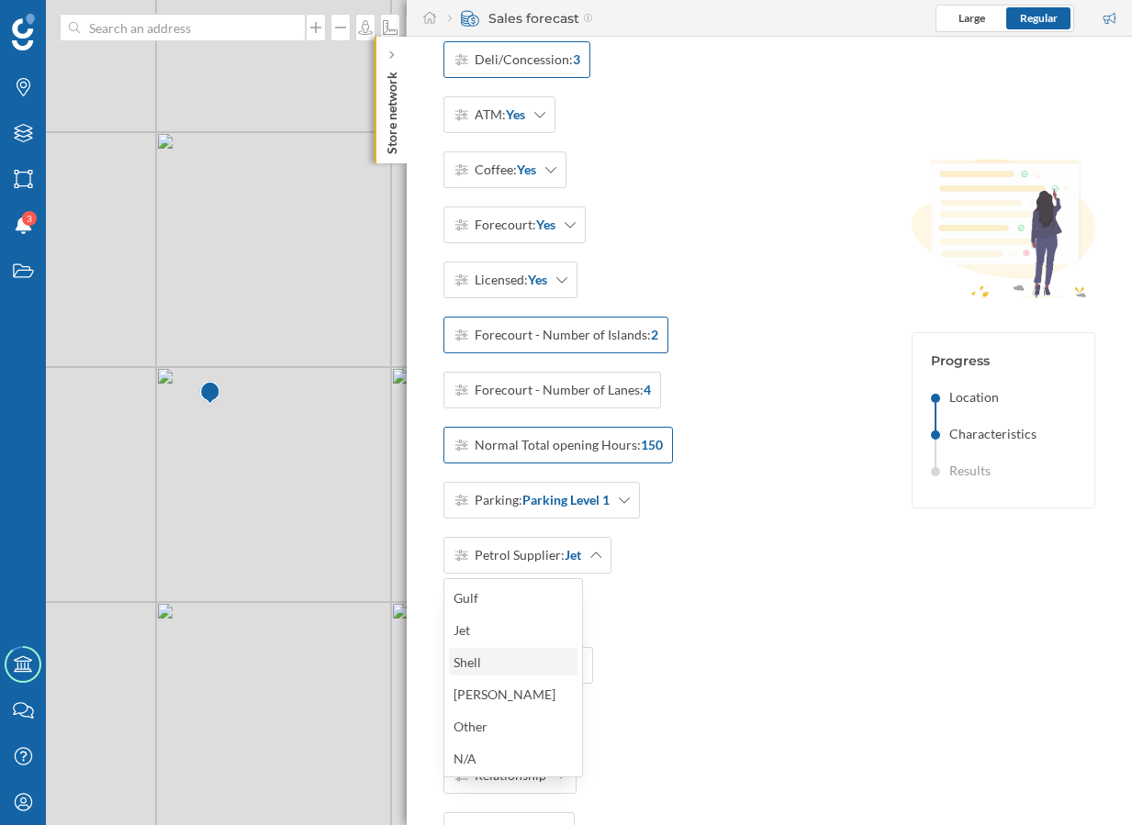
click at [524, 660] on div "Shell" at bounding box center [511, 662] width 117 height 19
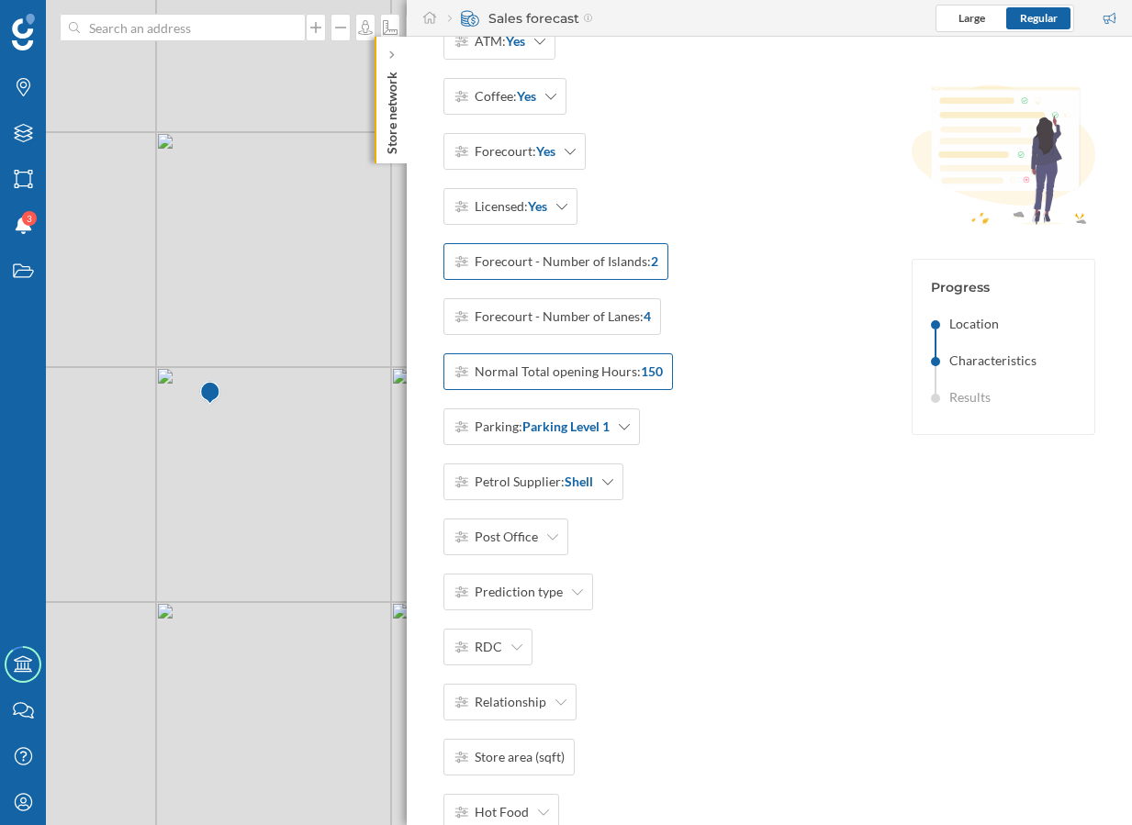
scroll to position [174, 0]
click at [544, 545] on div "Post Office" at bounding box center [505, 534] width 125 height 37
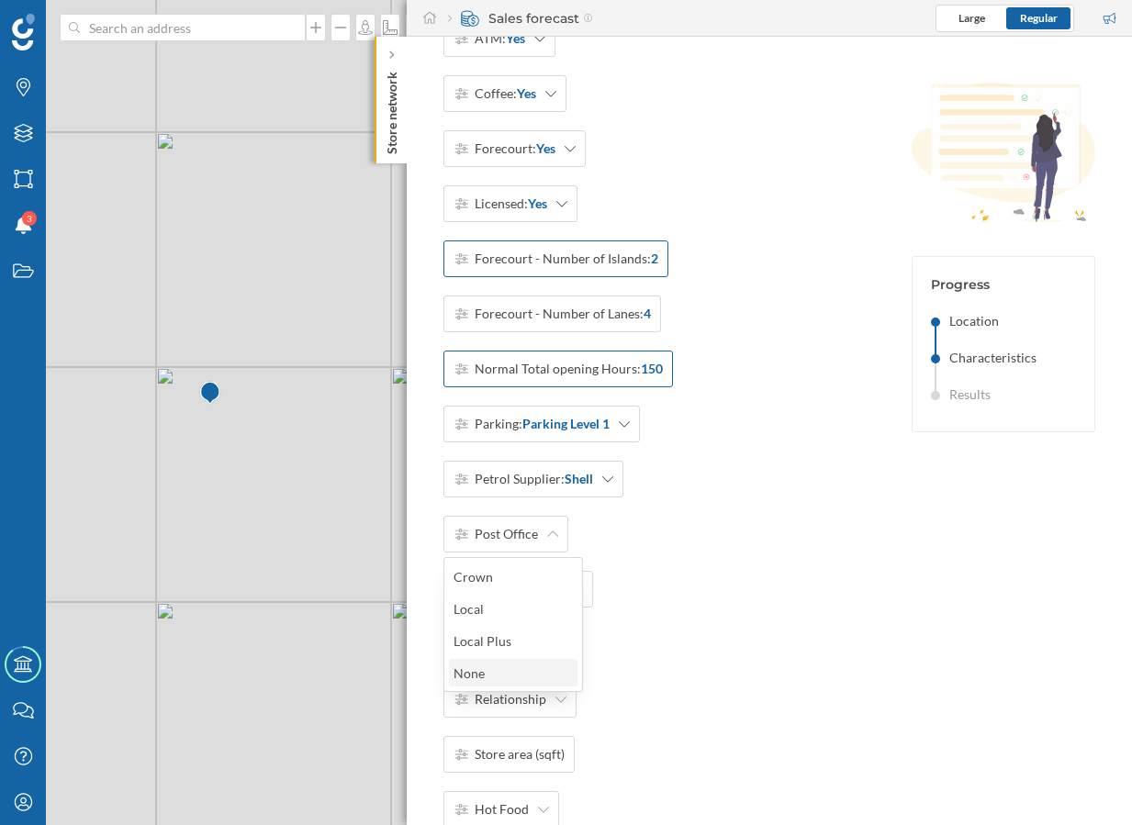
click at [512, 669] on div "None" at bounding box center [511, 673] width 117 height 19
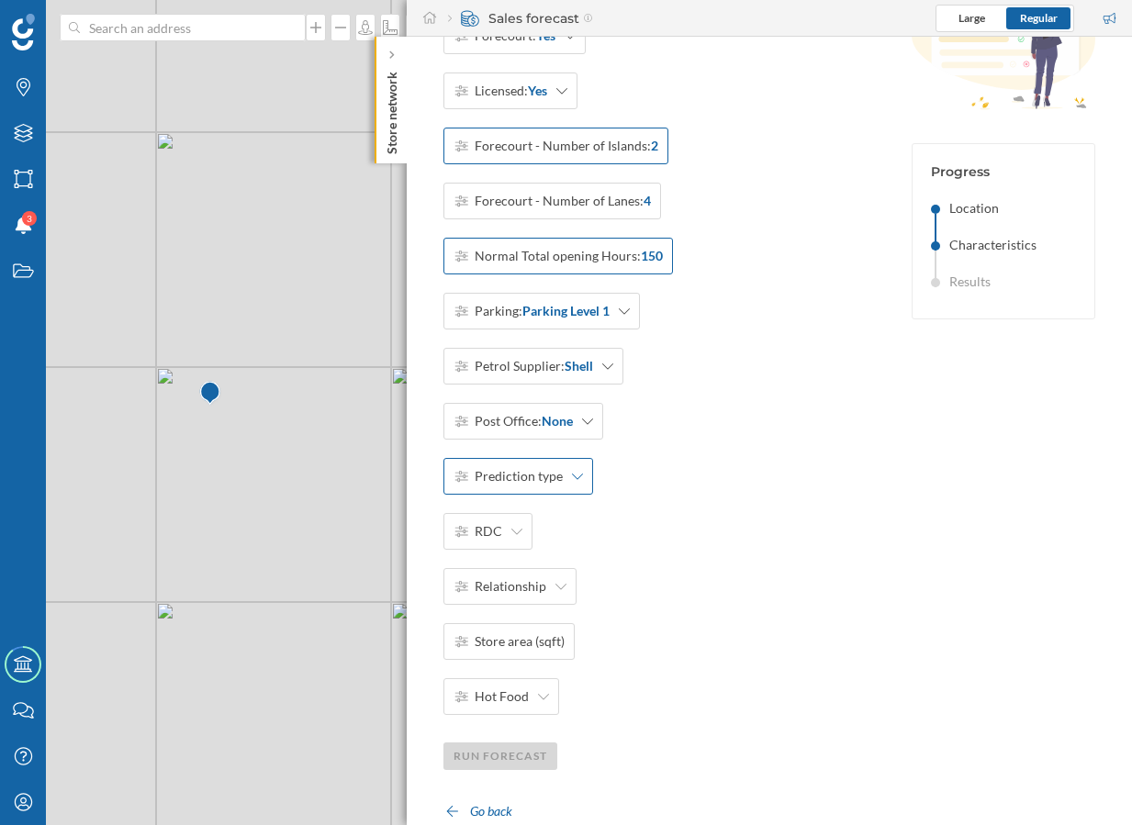
click at [574, 483] on div "Prediction type" at bounding box center [518, 476] width 150 height 37
click at [558, 521] on div "New opening" at bounding box center [511, 518] width 117 height 19
click at [488, 522] on span "RDC" at bounding box center [488, 531] width 28 height 18
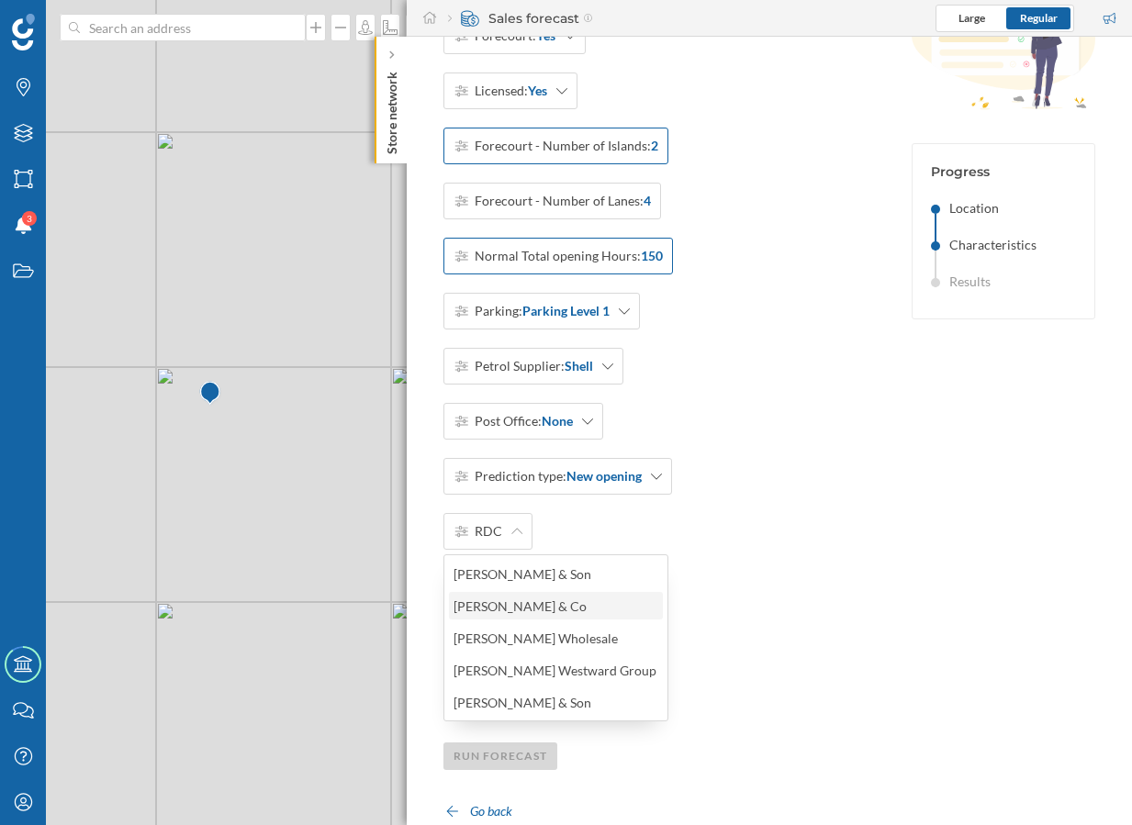
click at [540, 601] on div "James Hall & Co" at bounding box center [554, 606] width 203 height 19
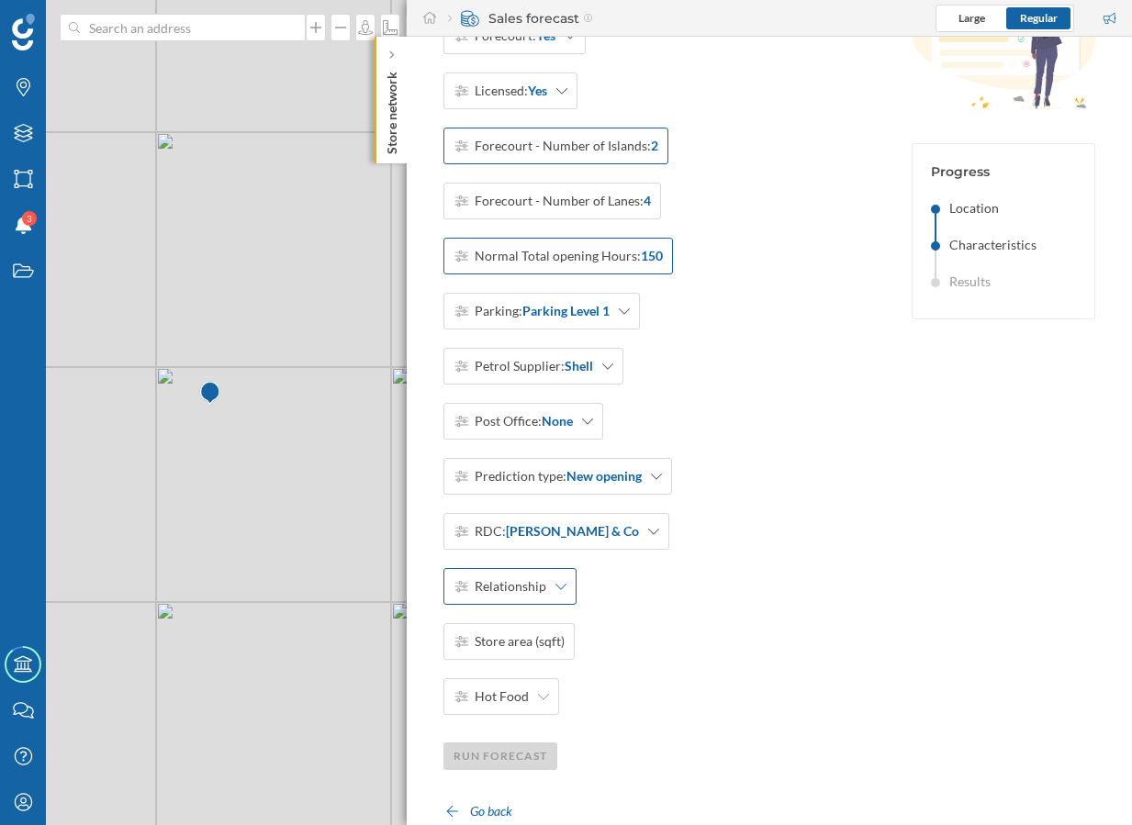
click at [520, 594] on span "Relationship" at bounding box center [510, 586] width 72 height 18
click at [517, 649] on div "Franchised" at bounding box center [513, 661] width 128 height 28
click at [525, 635] on span "Store area (sqft)" at bounding box center [519, 641] width 90 height 18
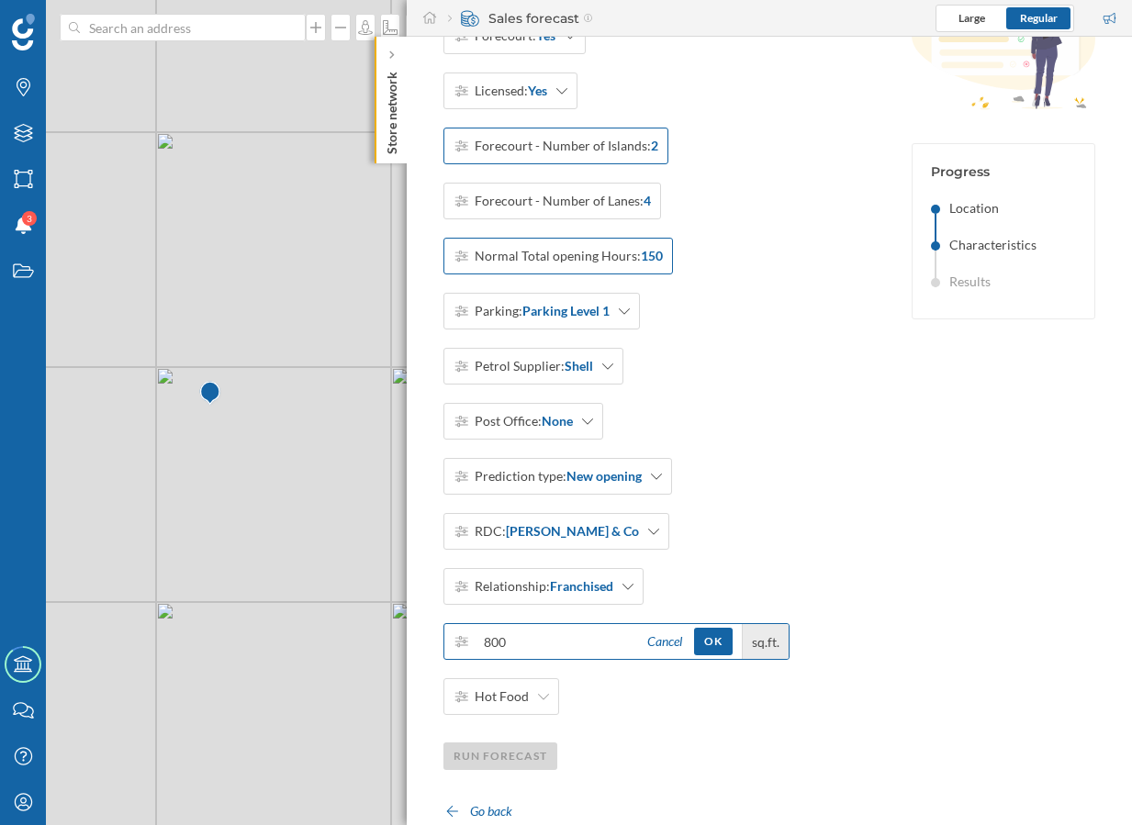
type input "800"
click at [704, 627] on div "Cancel OK sq.ft." at bounding box center [712, 641] width 152 height 35
click at [709, 641] on div "OK" at bounding box center [713, 641] width 39 height 28
click at [538, 690] on icon at bounding box center [543, 696] width 11 height 13
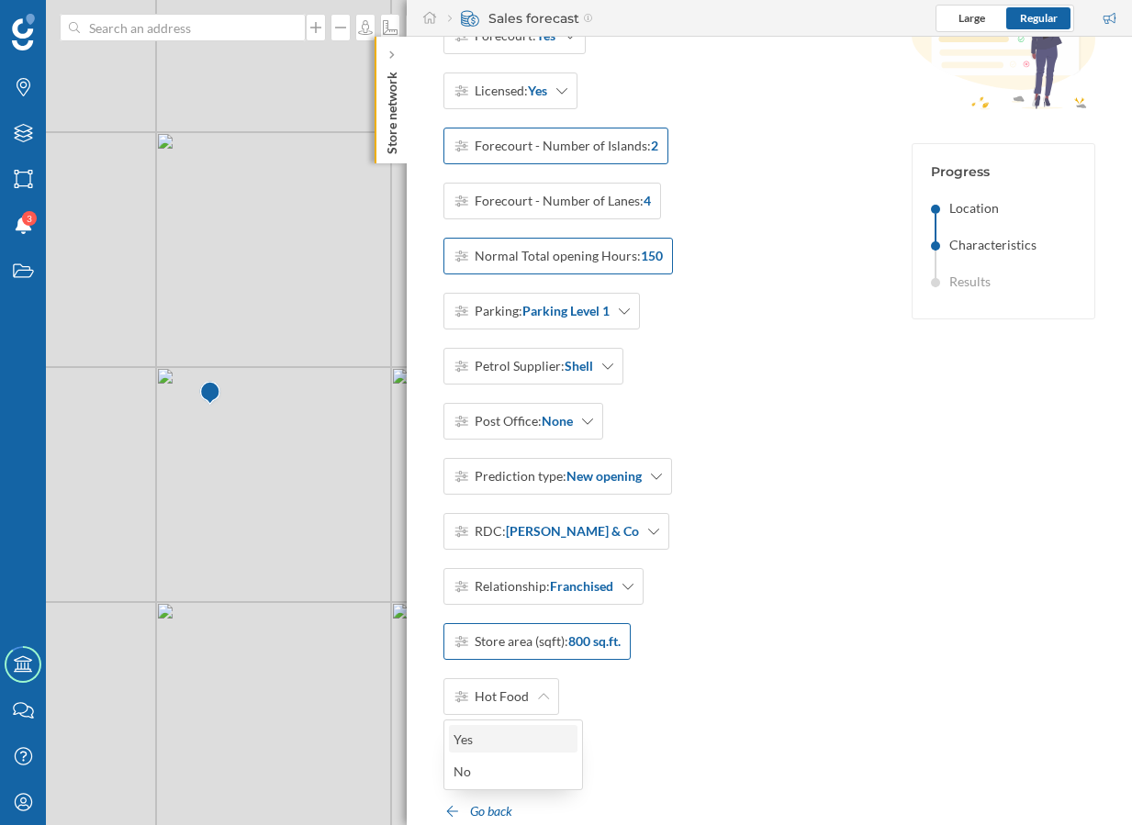
click at [510, 733] on div "Yes" at bounding box center [511, 739] width 117 height 19
click at [518, 760] on div "Run forecast" at bounding box center [500, 756] width 114 height 28
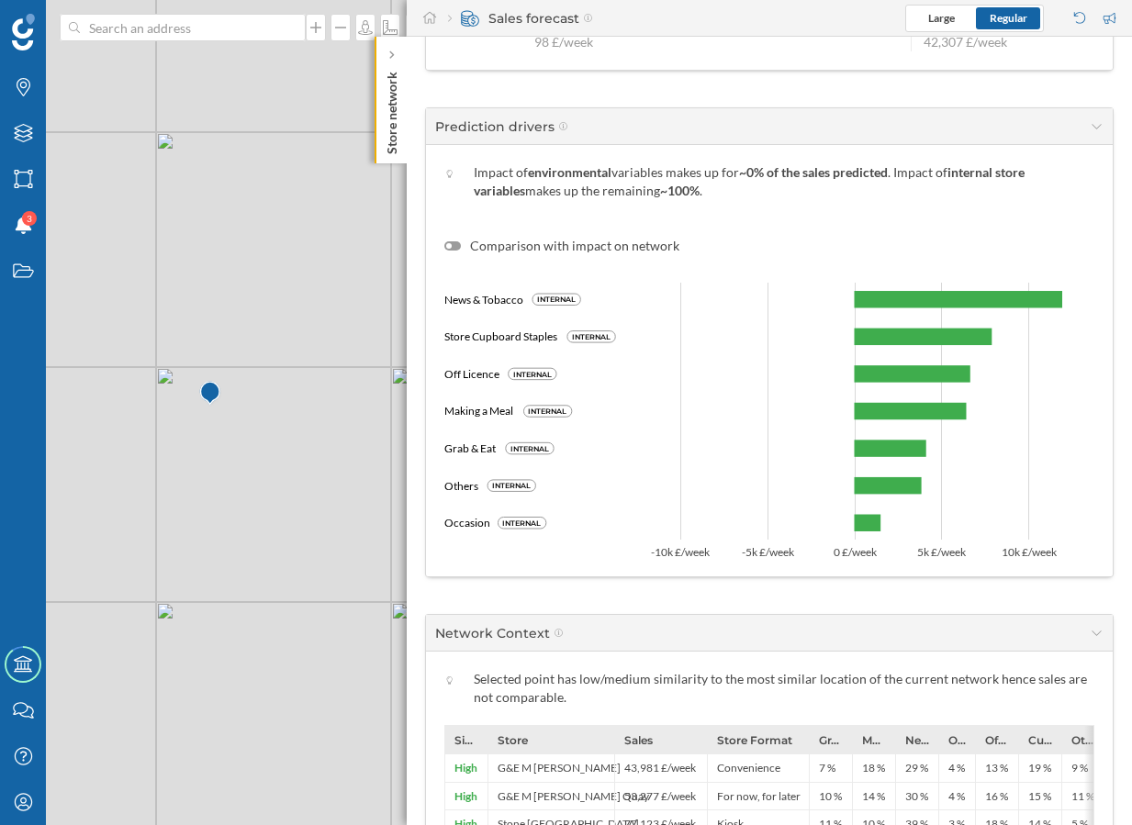
scroll to position [1505, 0]
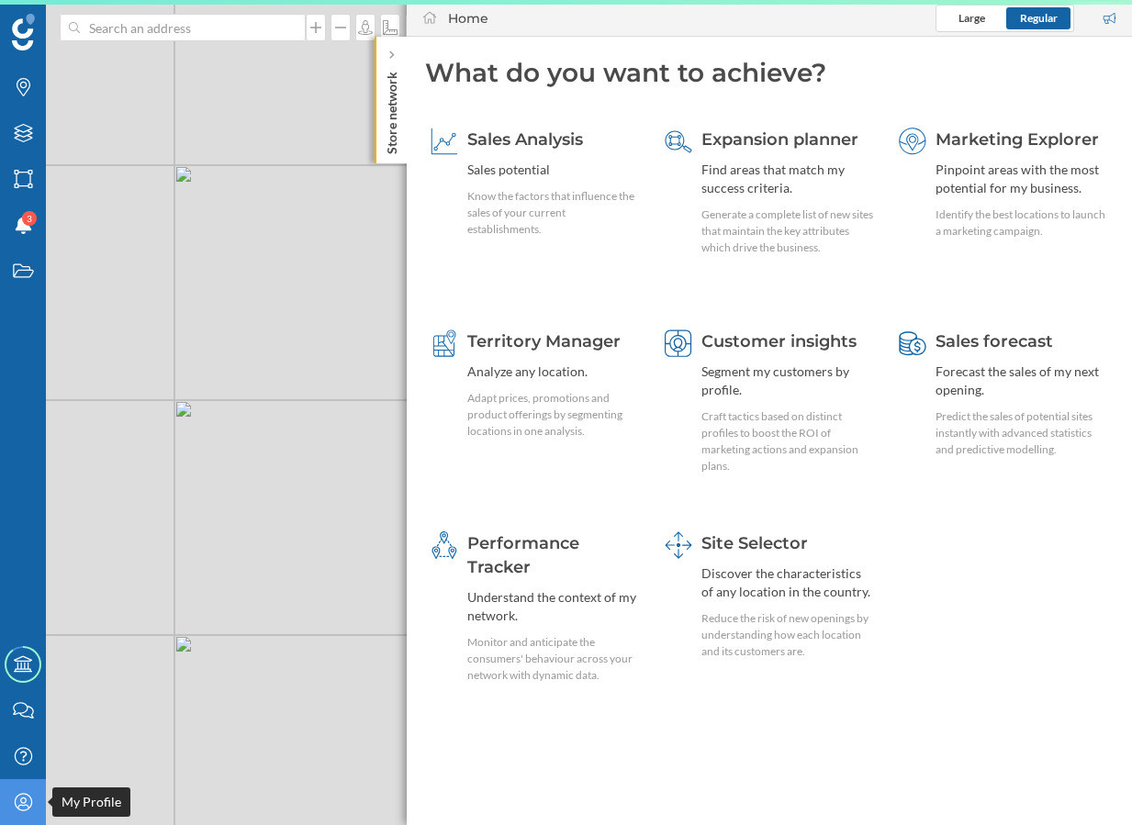
click at [15, 793] on icon "My Profile" at bounding box center [23, 802] width 23 height 18
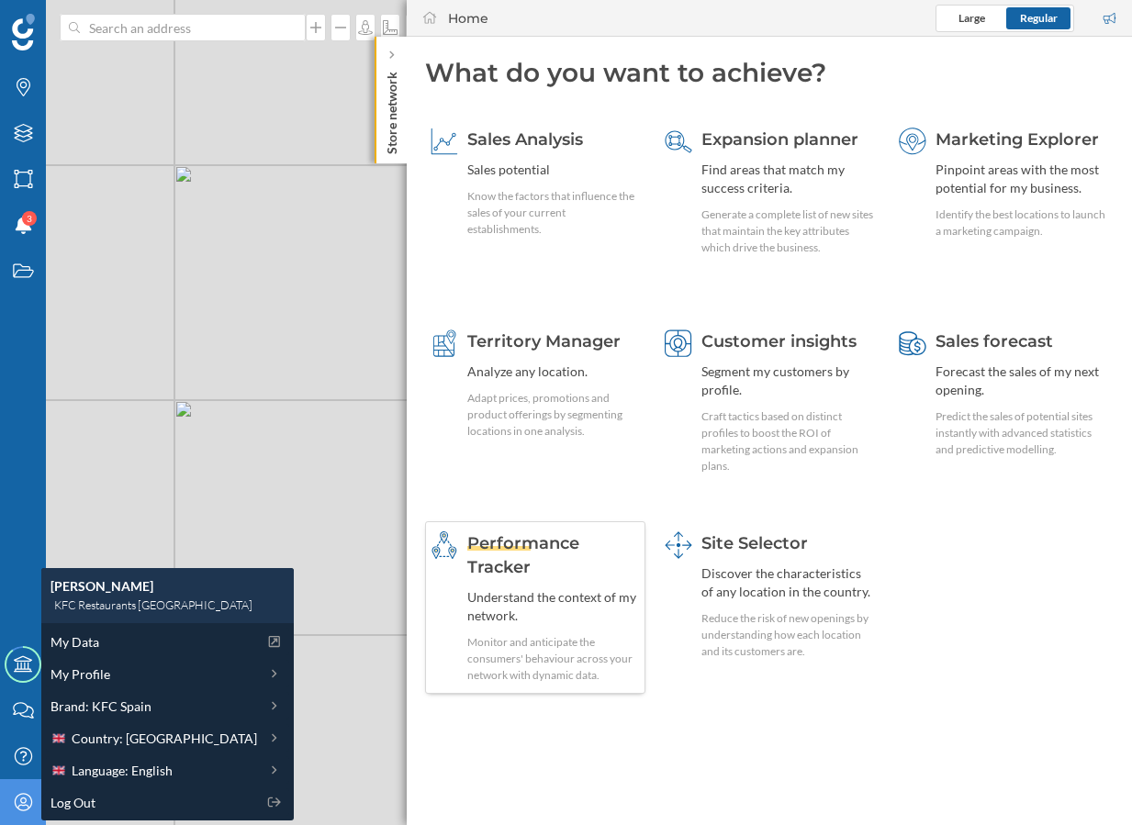
click at [591, 609] on div "Understand the context of my network." at bounding box center [553, 606] width 173 height 37
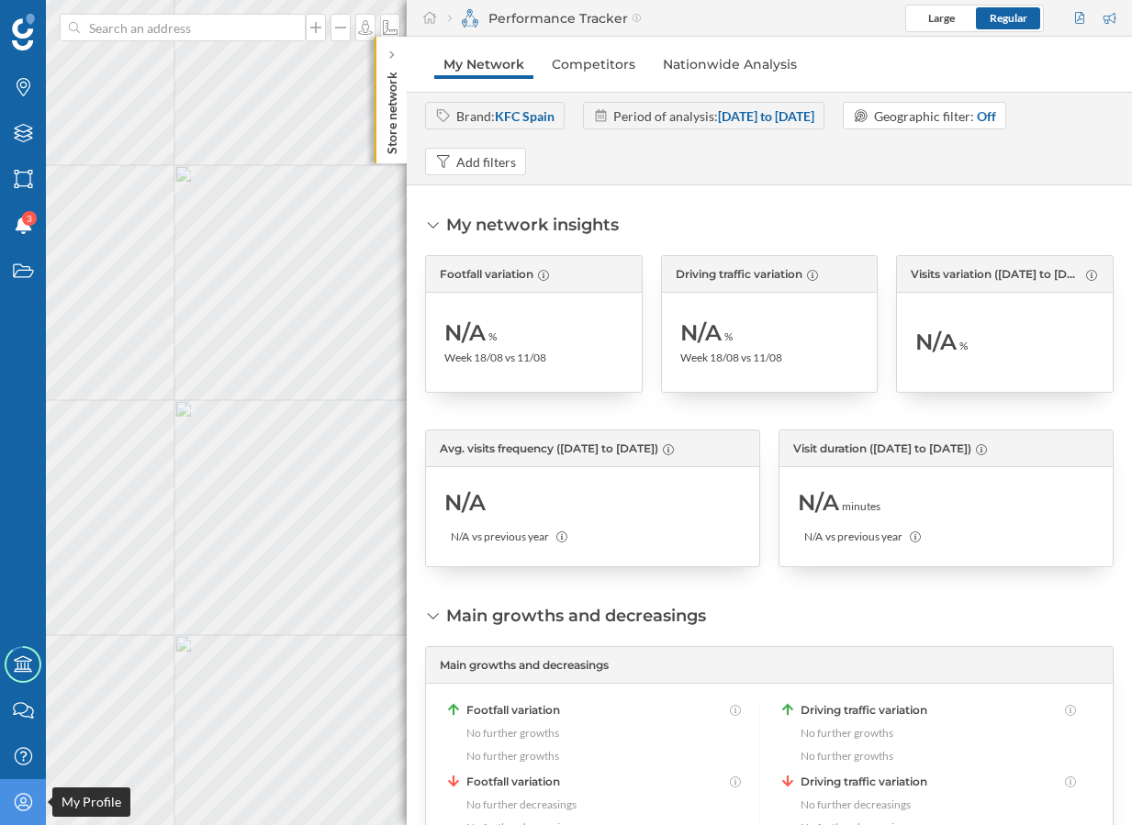
click at [35, 811] on div "My Profile" at bounding box center [23, 802] width 46 height 46
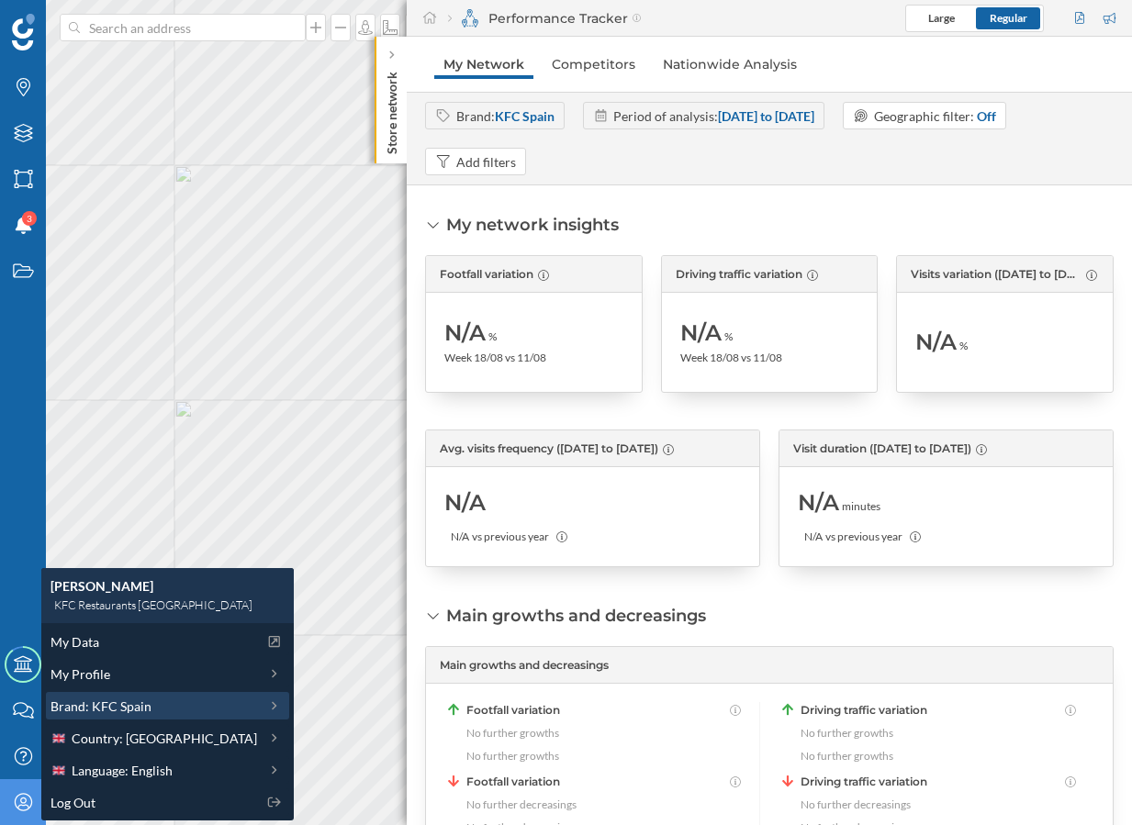
click at [130, 702] on span "Brand: KFC Spain" at bounding box center [100, 706] width 101 height 19
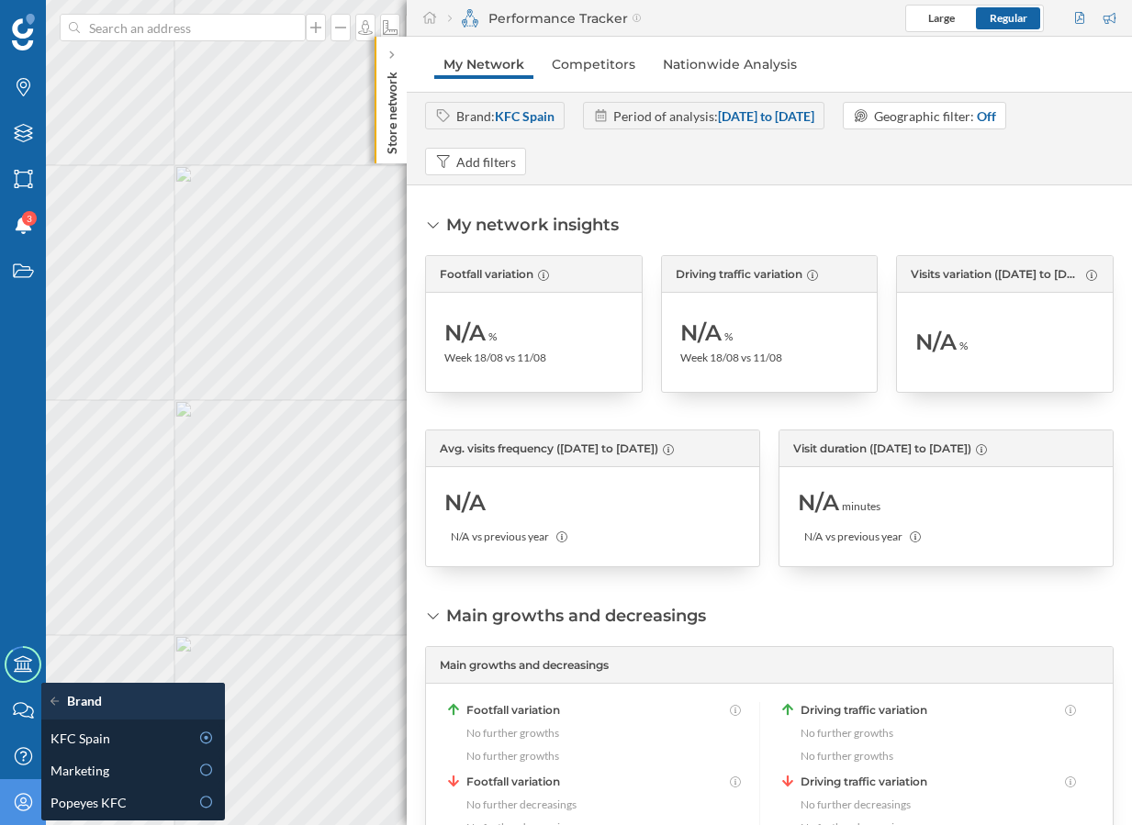
click at [13, 812] on div "My Profile" at bounding box center [23, 802] width 46 height 46
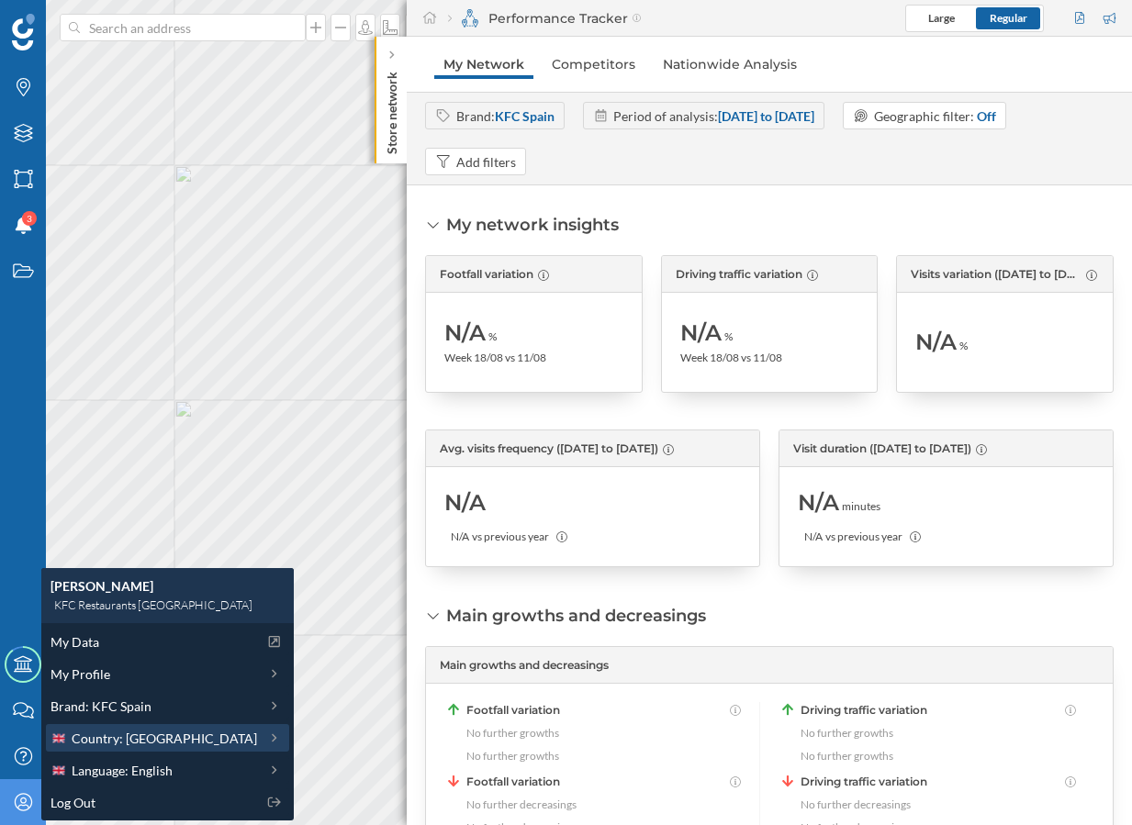
click at [152, 724] on div "Country: [GEOGRAPHIC_DATA]" at bounding box center [167, 738] width 243 height 28
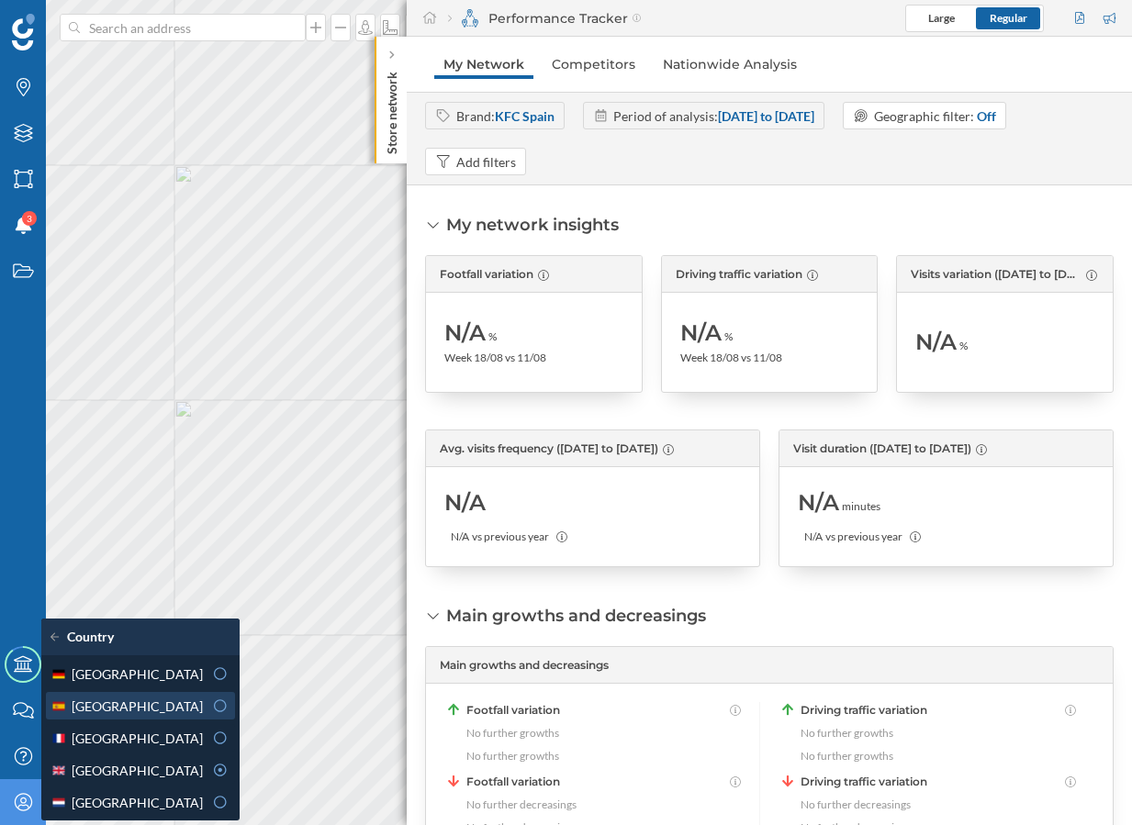
click at [147, 693] on div "[GEOGRAPHIC_DATA]" at bounding box center [140, 706] width 189 height 28
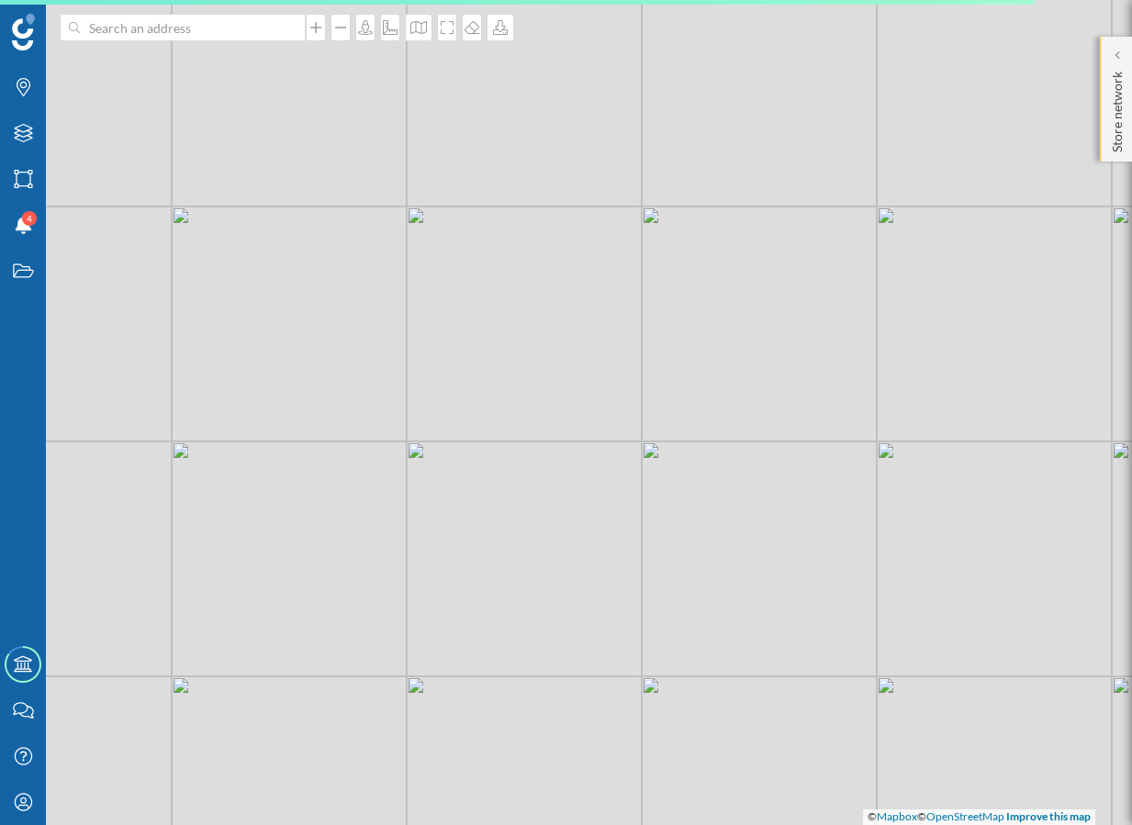
click at [1123, 104] on p "Store network" at bounding box center [1117, 108] width 18 height 88
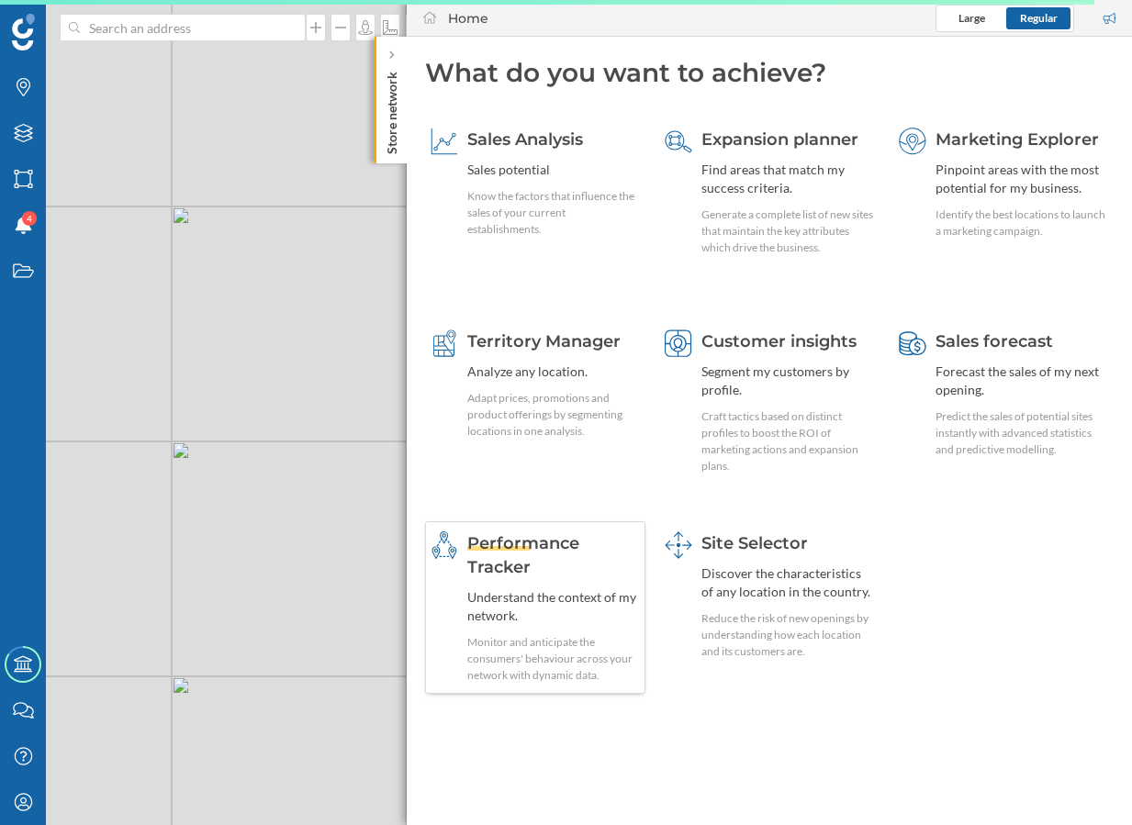
click at [577, 608] on div "Understand the context of my network." at bounding box center [553, 606] width 173 height 37
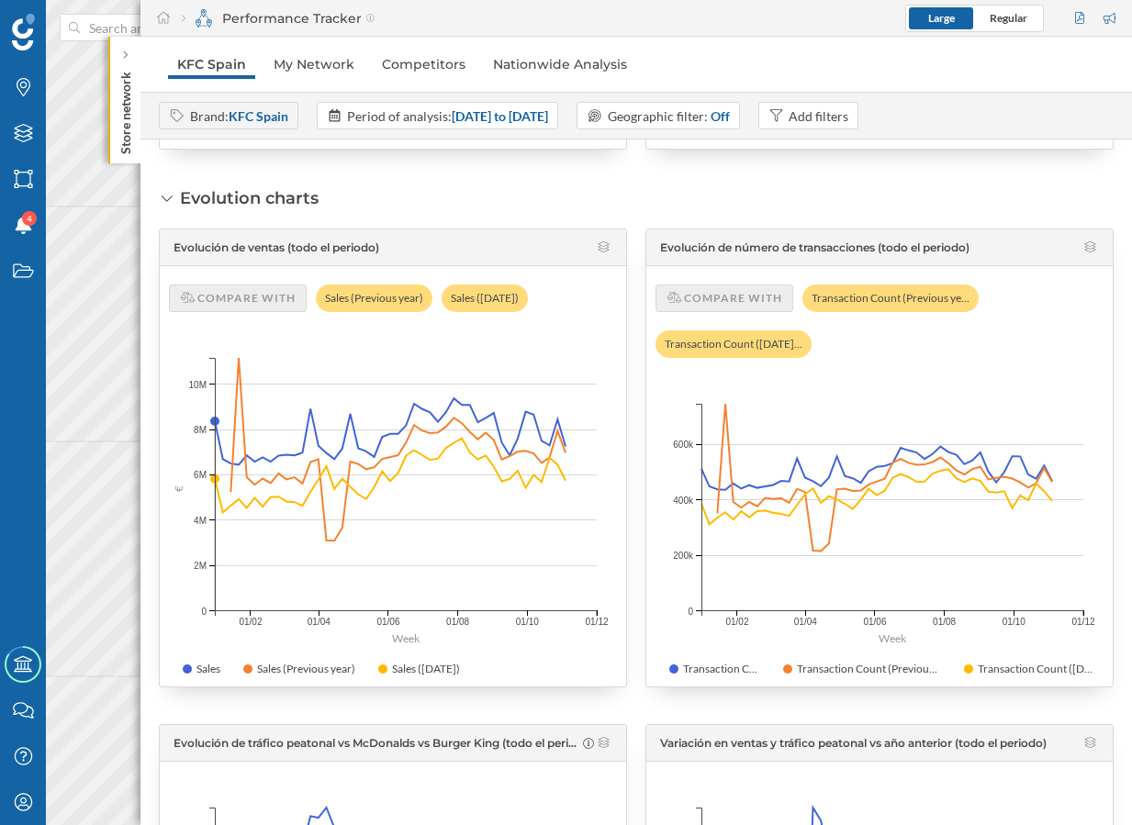
scroll to position [141, 0]
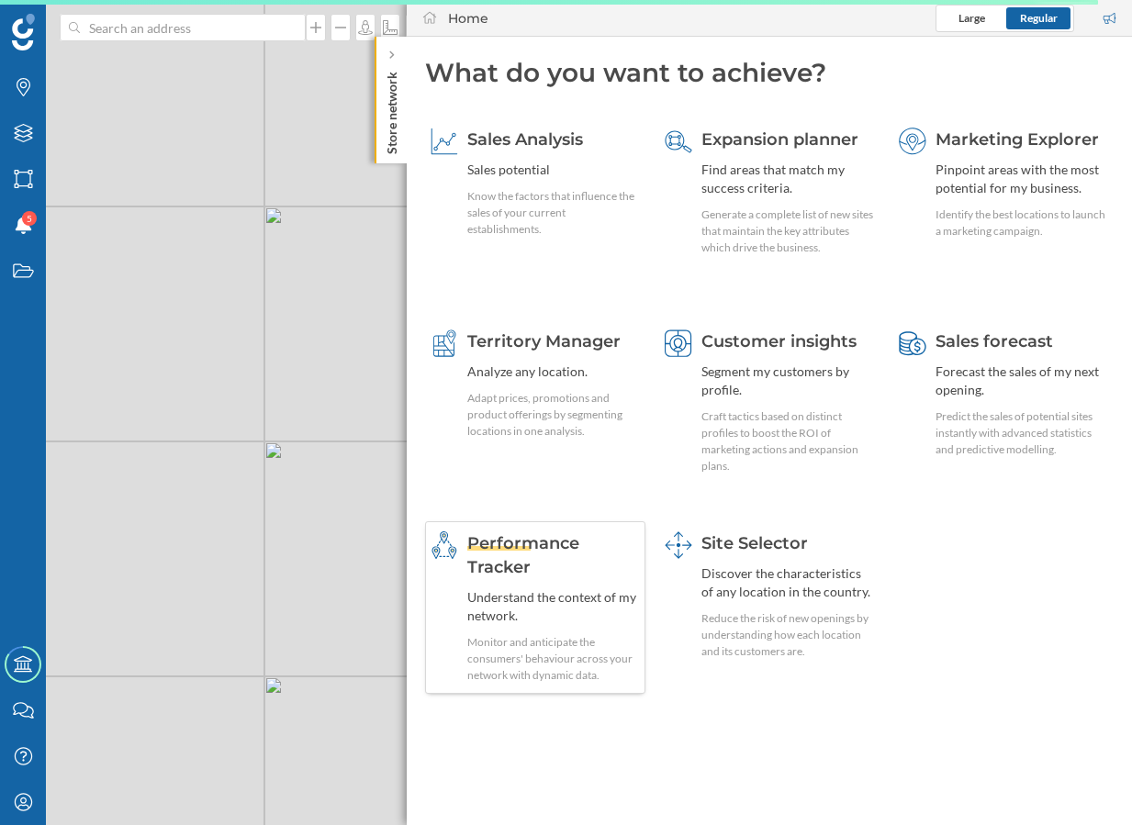
click at [584, 592] on div "Understand the context of my network." at bounding box center [553, 606] width 173 height 37
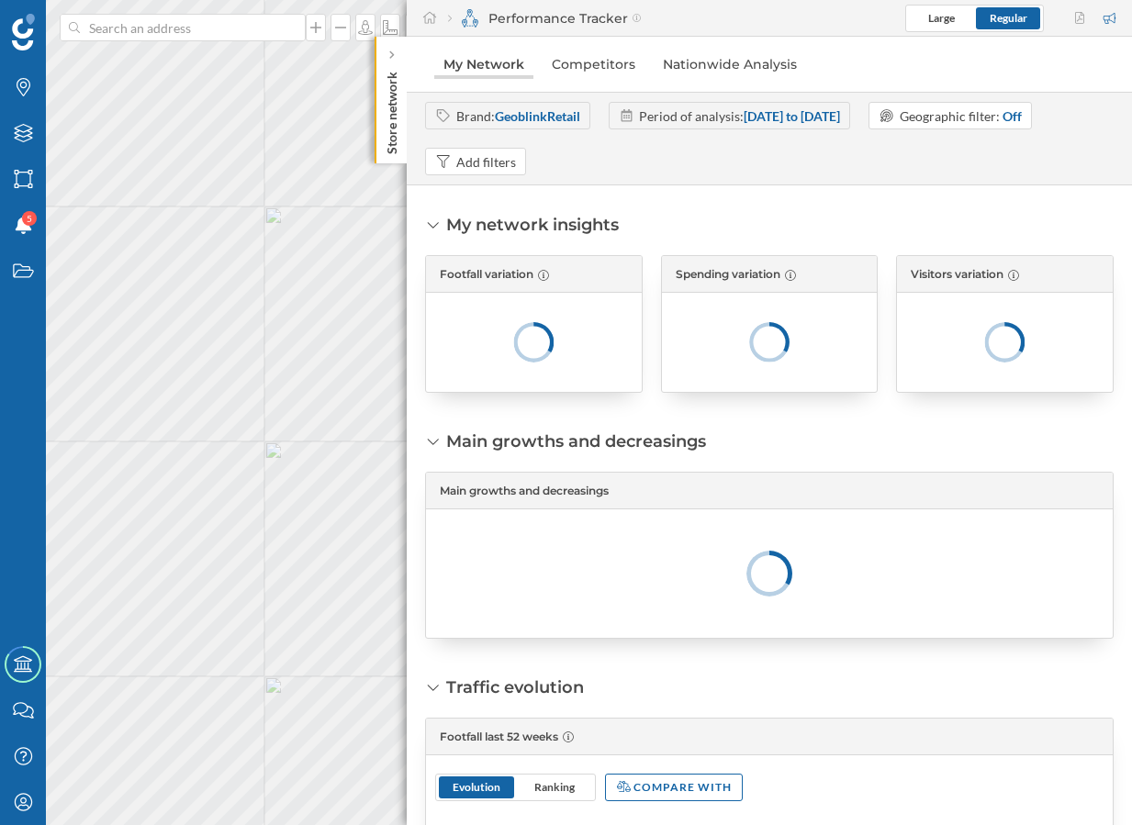
click at [496, 67] on link "My Network" at bounding box center [483, 64] width 99 height 29
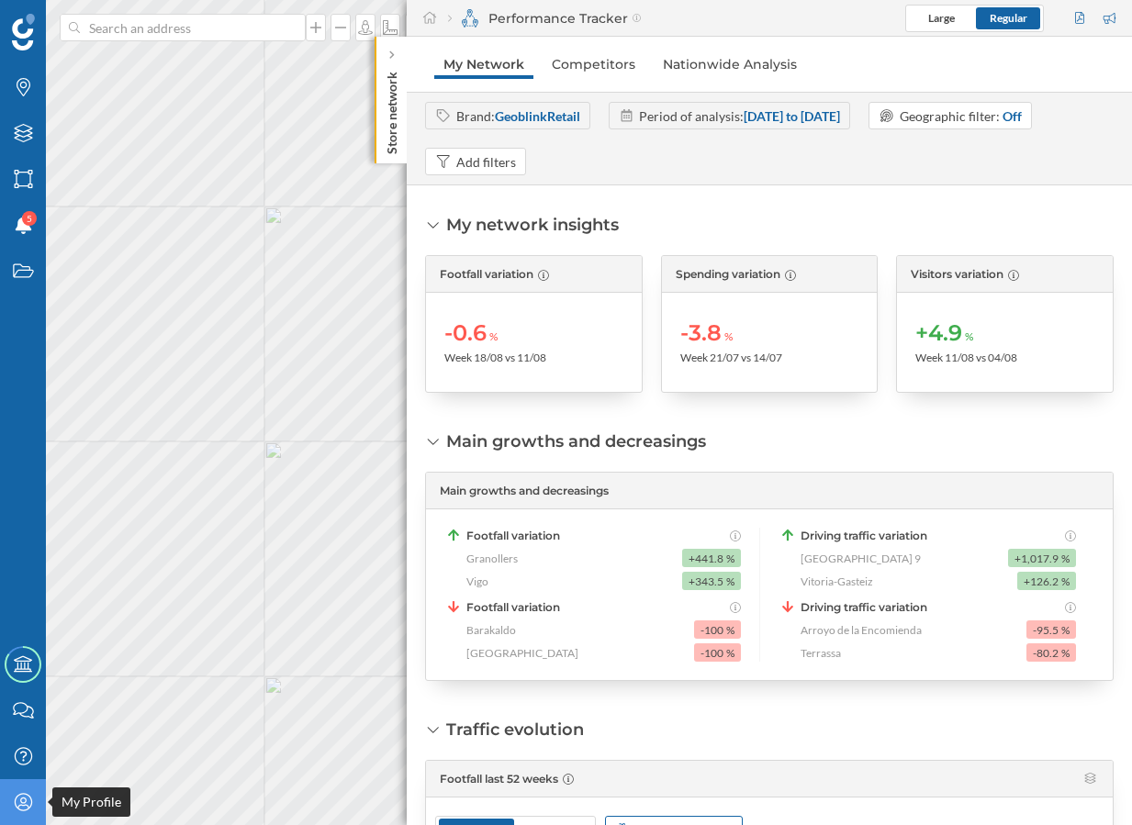
click at [27, 801] on icon "My Profile" at bounding box center [23, 802] width 23 height 18
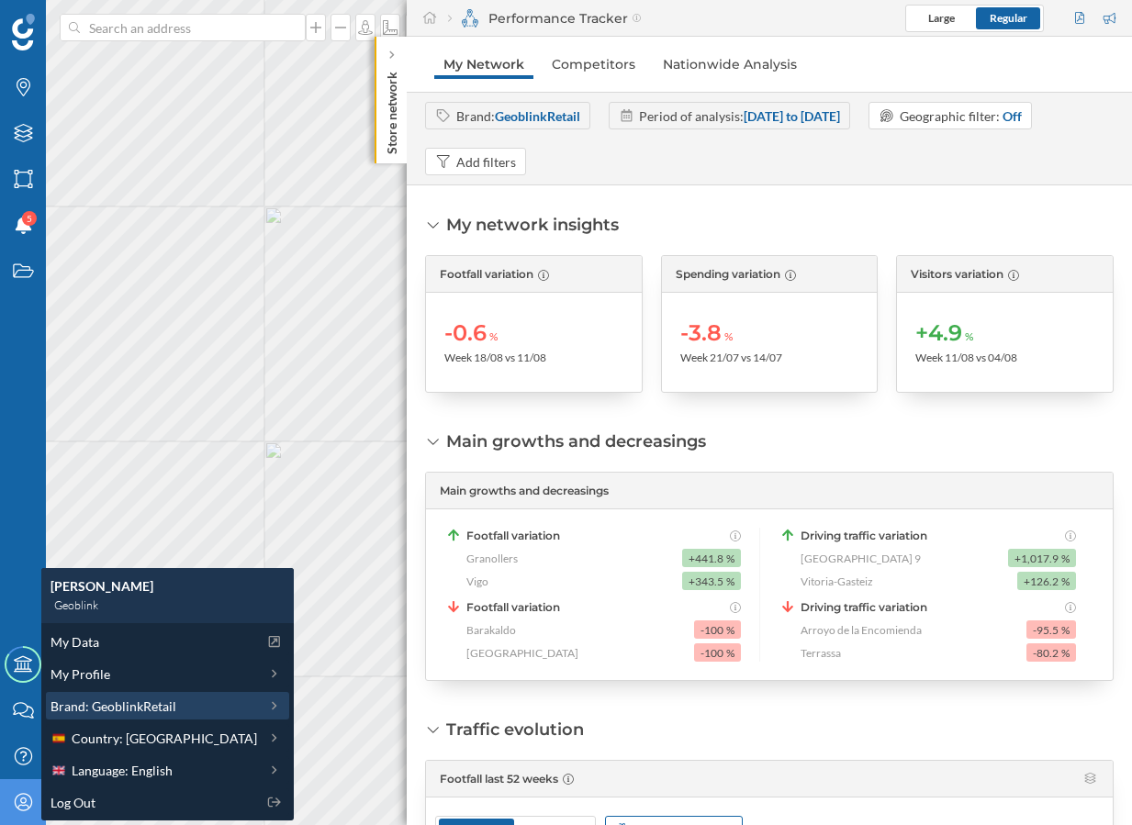
click at [148, 705] on span "Brand: GeoblinkRetail" at bounding box center [113, 706] width 126 height 19
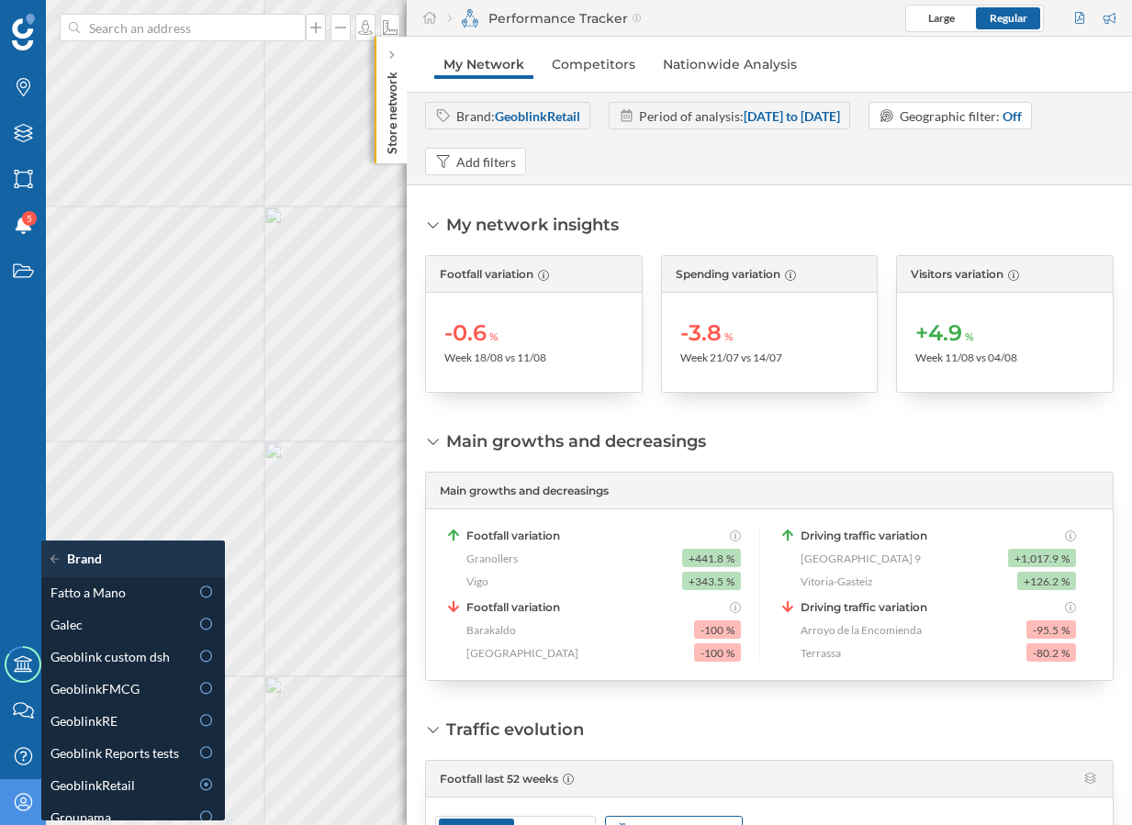
scroll to position [477, 0]
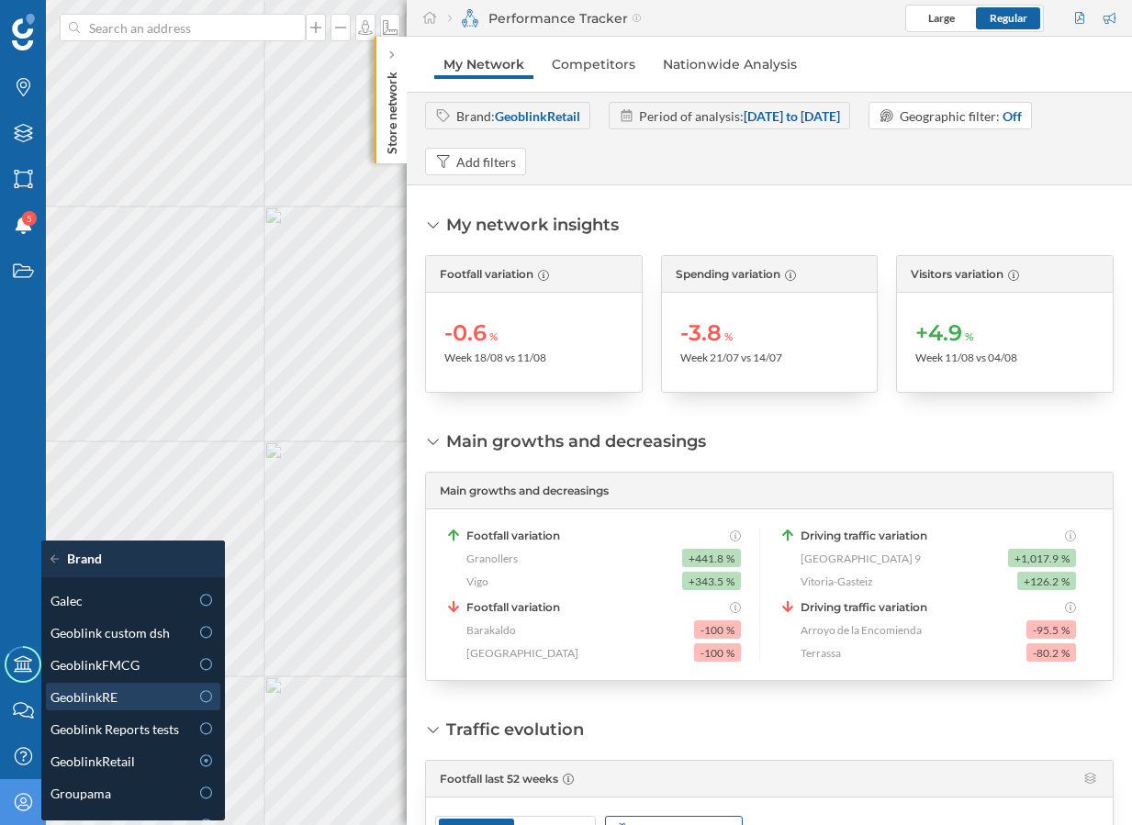
click at [148, 704] on div "GeoblinkRE" at bounding box center [119, 696] width 139 height 19
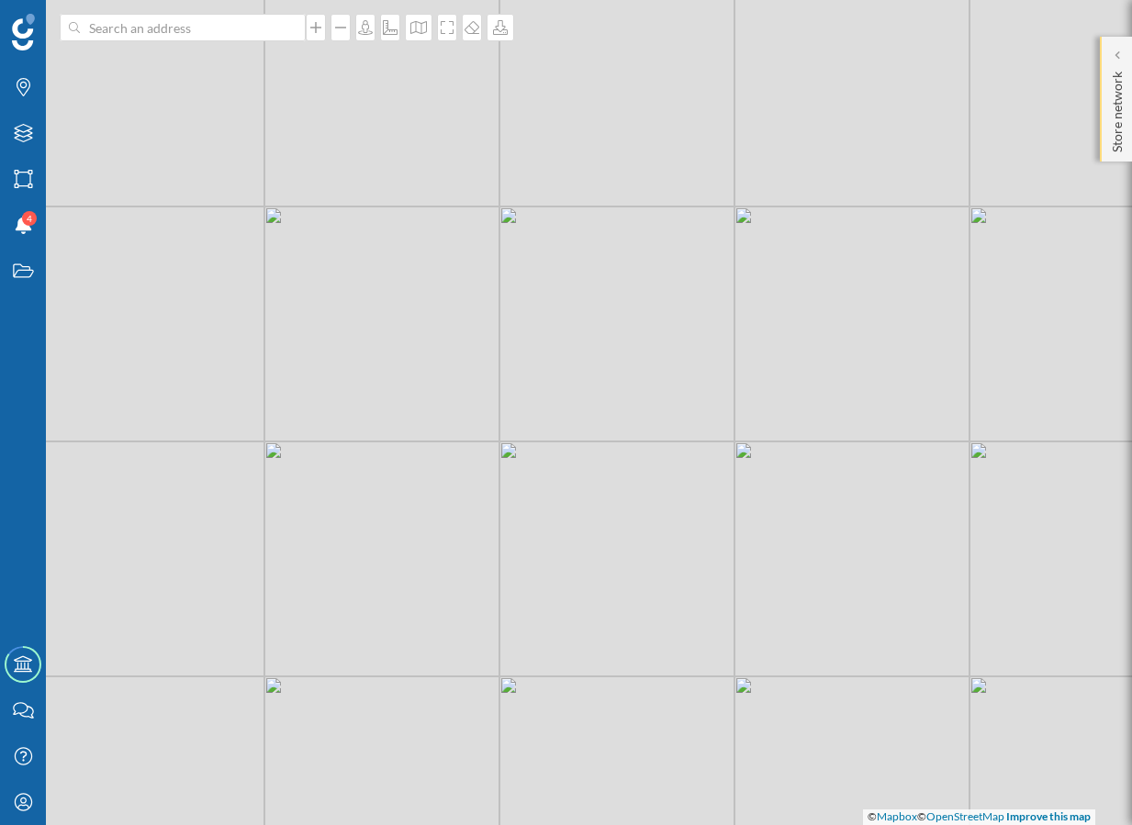
click at [1100, 127] on div "Store network" at bounding box center [1115, 99] width 32 height 125
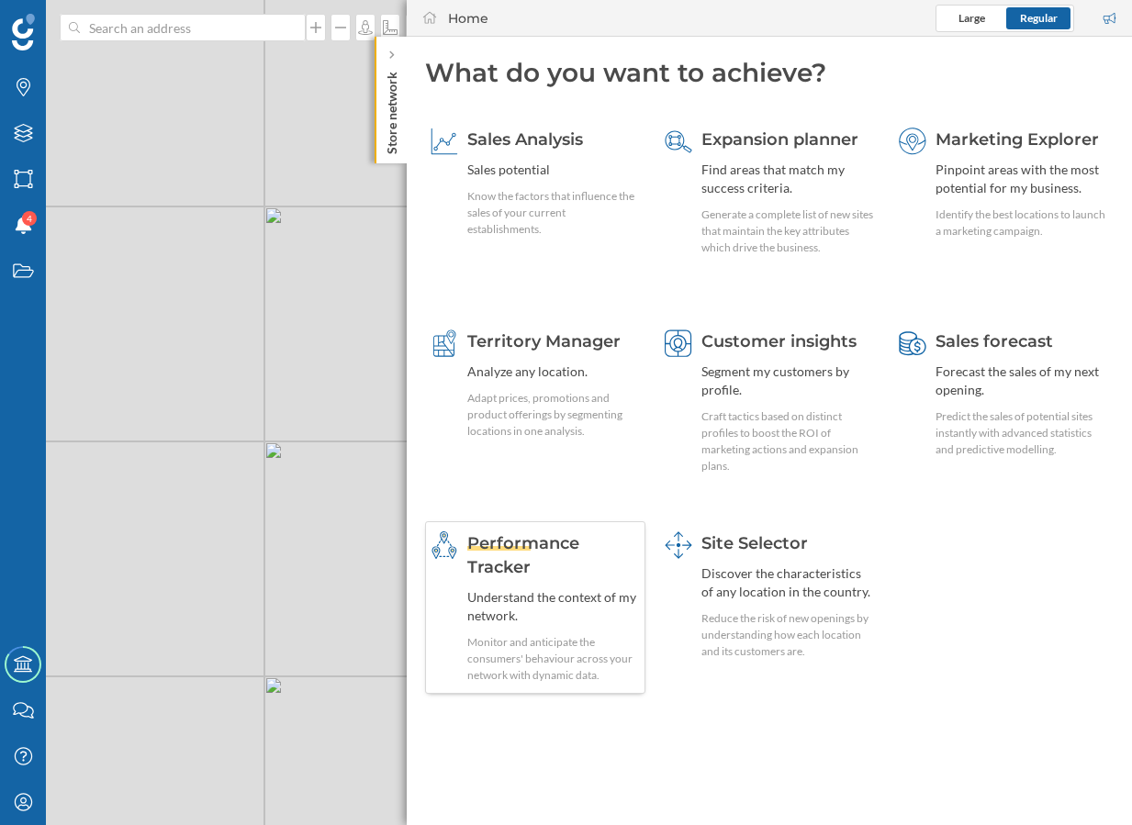
click at [588, 609] on div "Understand the context of my network." at bounding box center [553, 606] width 173 height 37
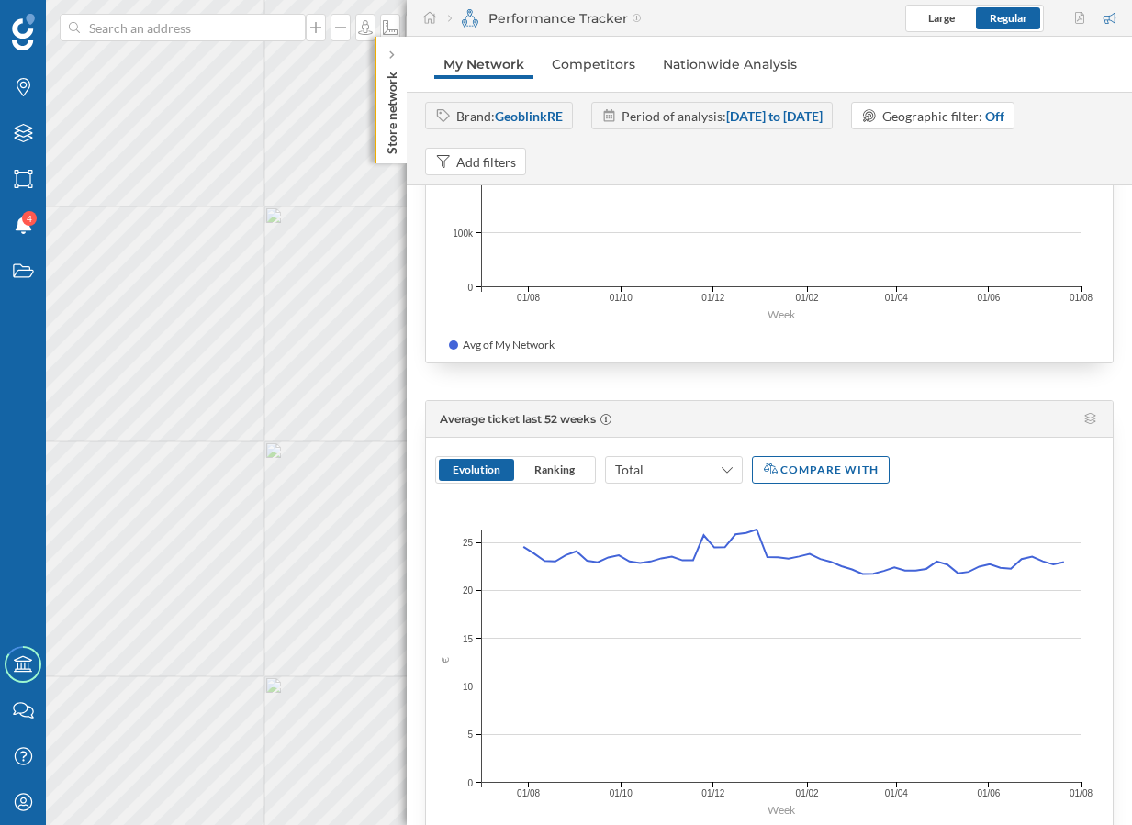
scroll to position [0, 0]
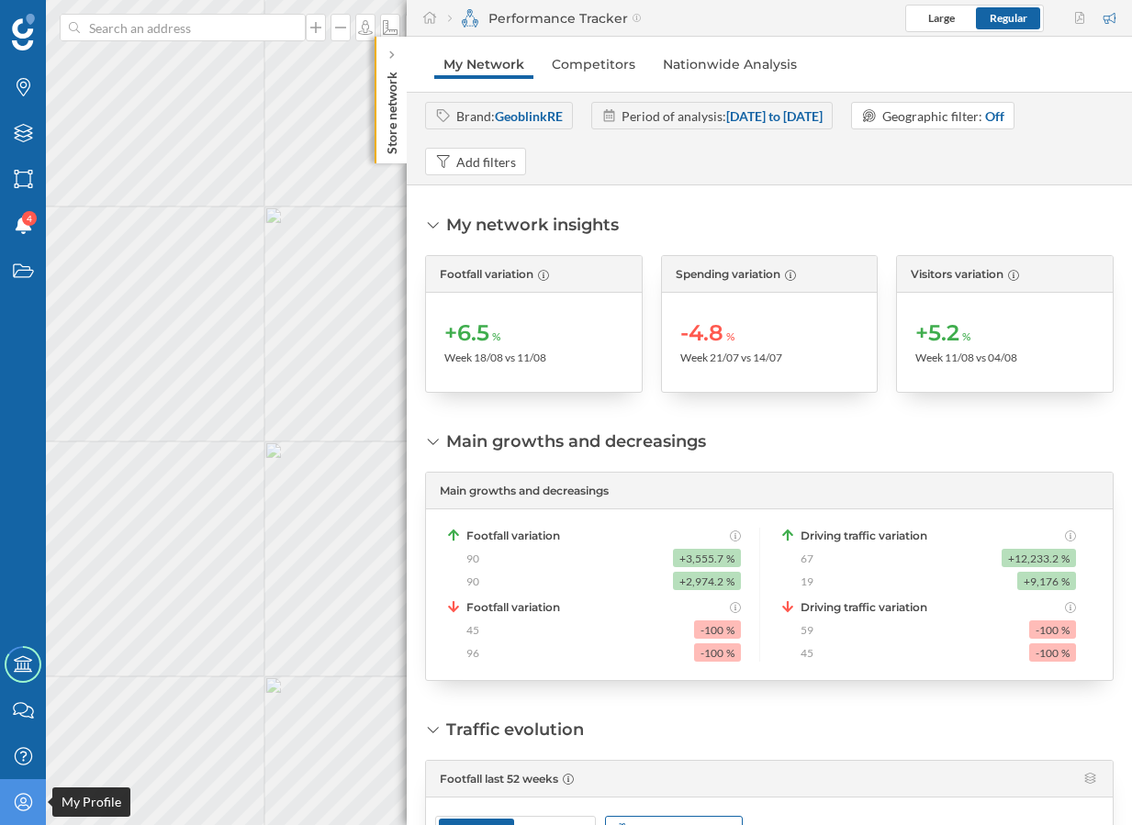
click at [35, 809] on div "My Profile" at bounding box center [23, 802] width 46 height 46
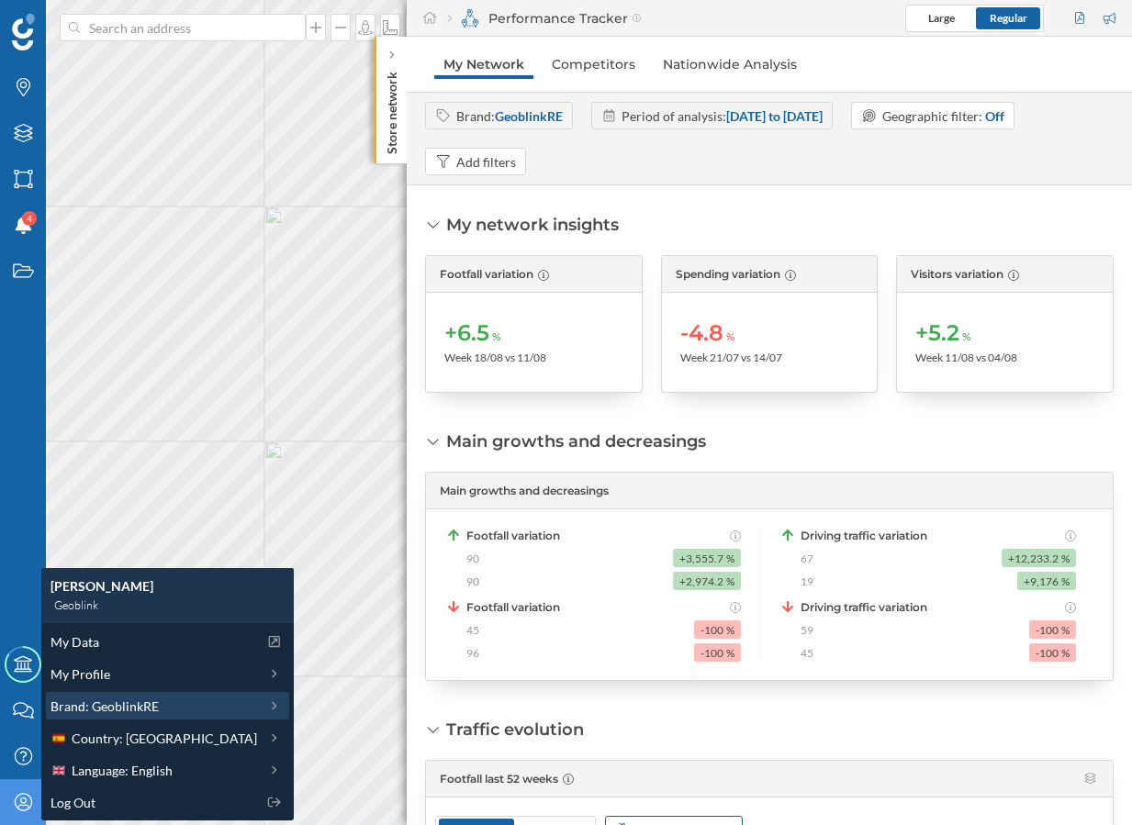
click at [156, 702] on span "Brand: GeoblinkRE" at bounding box center [104, 706] width 108 height 19
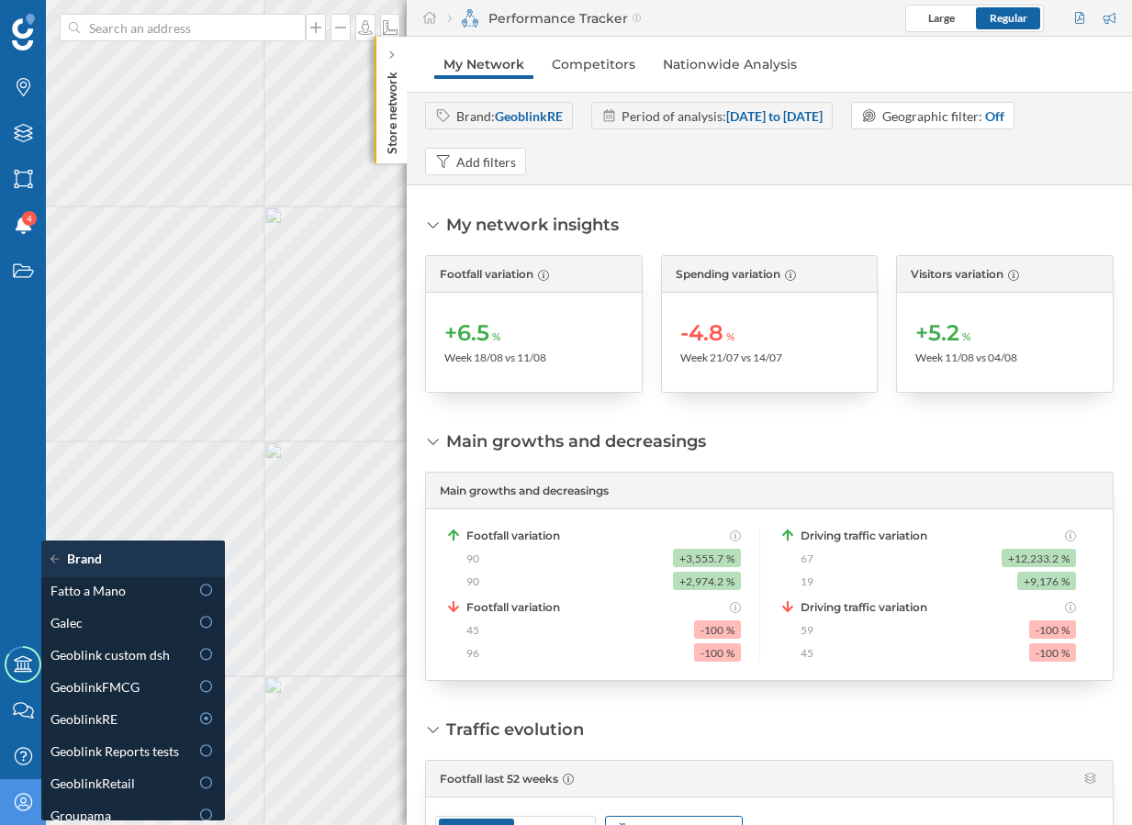
scroll to position [453, 0]
click at [164, 644] on div "Geoblink custom dsh" at bounding box center [133, 656] width 174 height 28
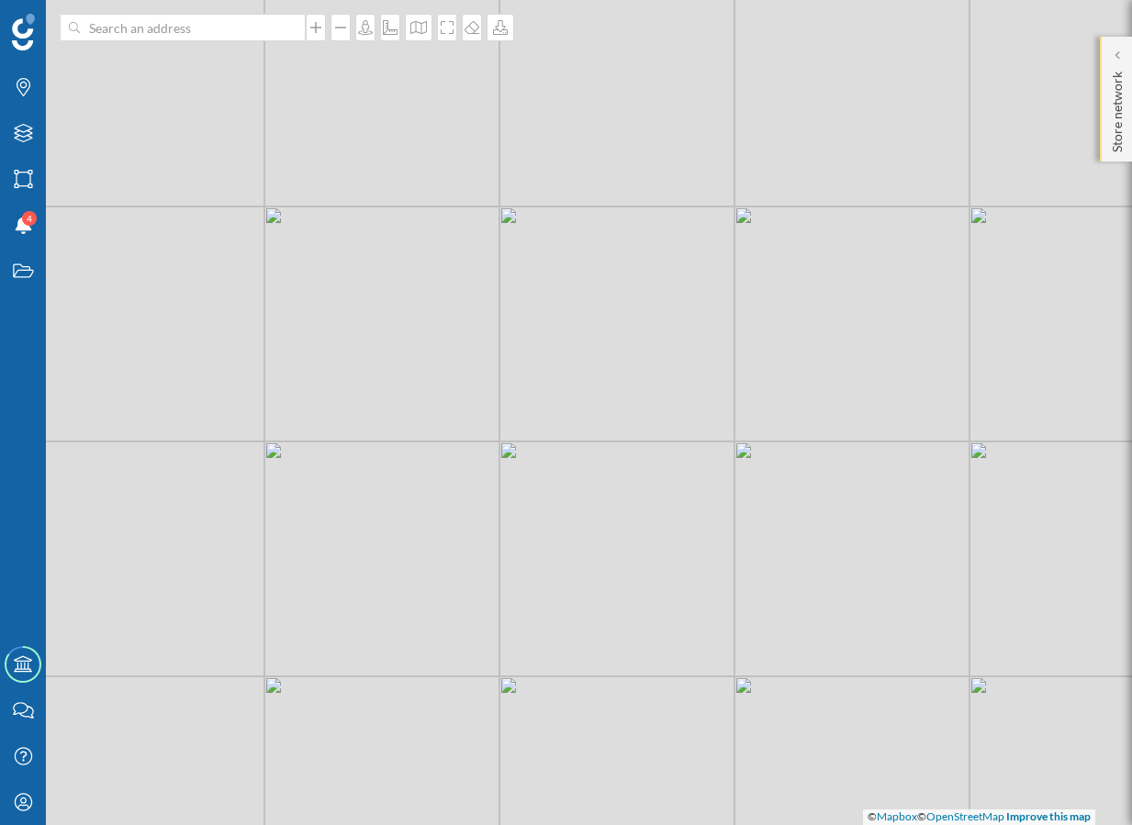
click at [1102, 98] on div "Store network" at bounding box center [1115, 99] width 32 height 125
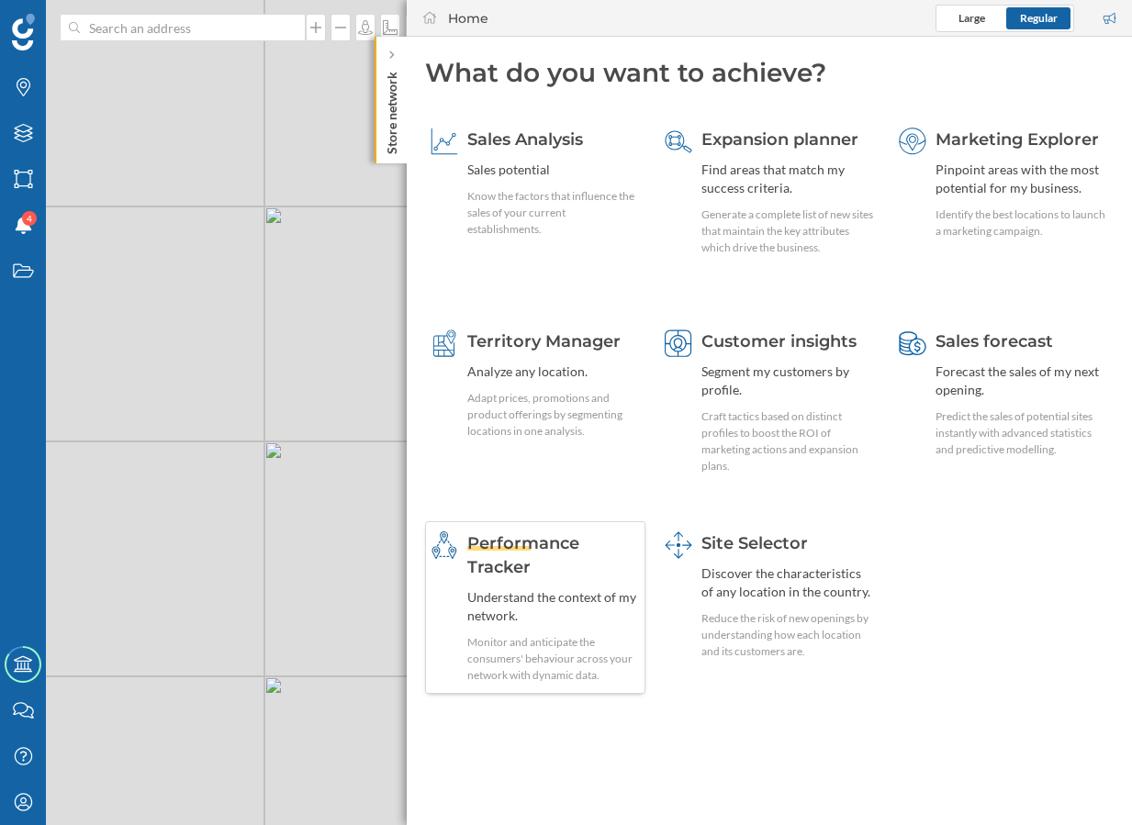
click at [575, 610] on div "Understand the context of my network." at bounding box center [553, 606] width 173 height 37
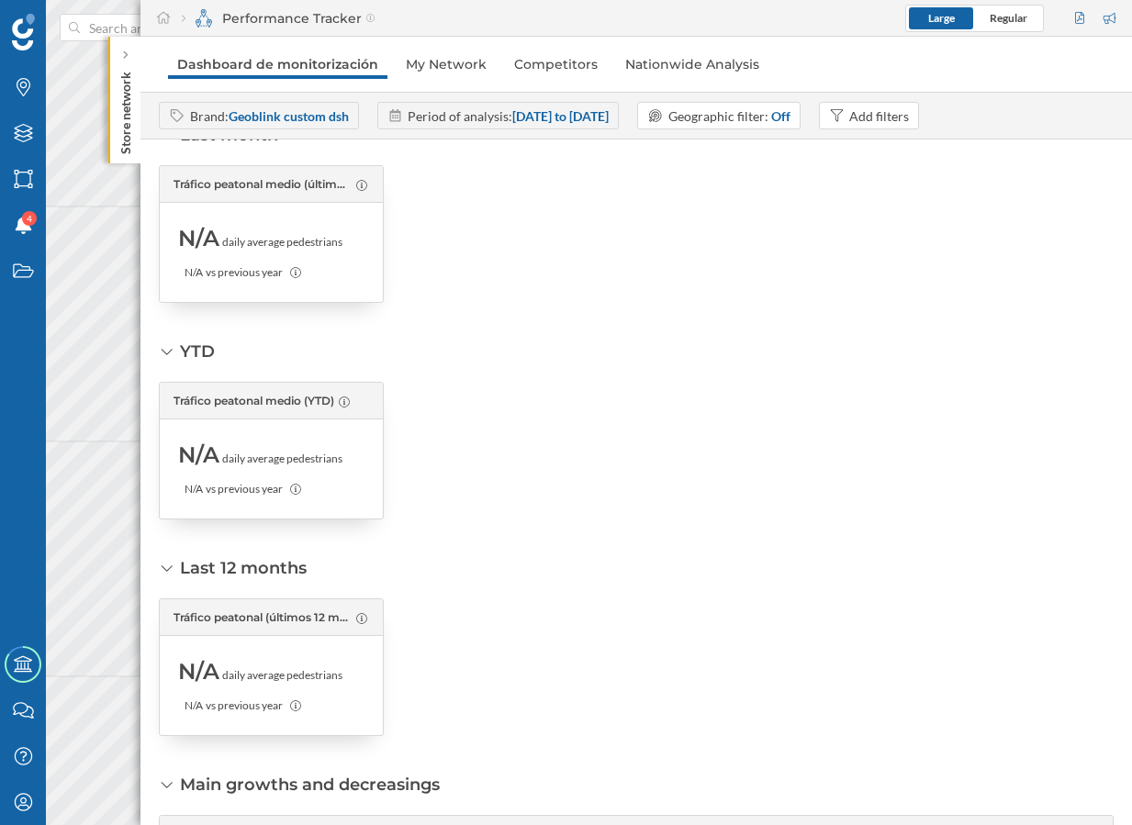
scroll to position [0, 0]
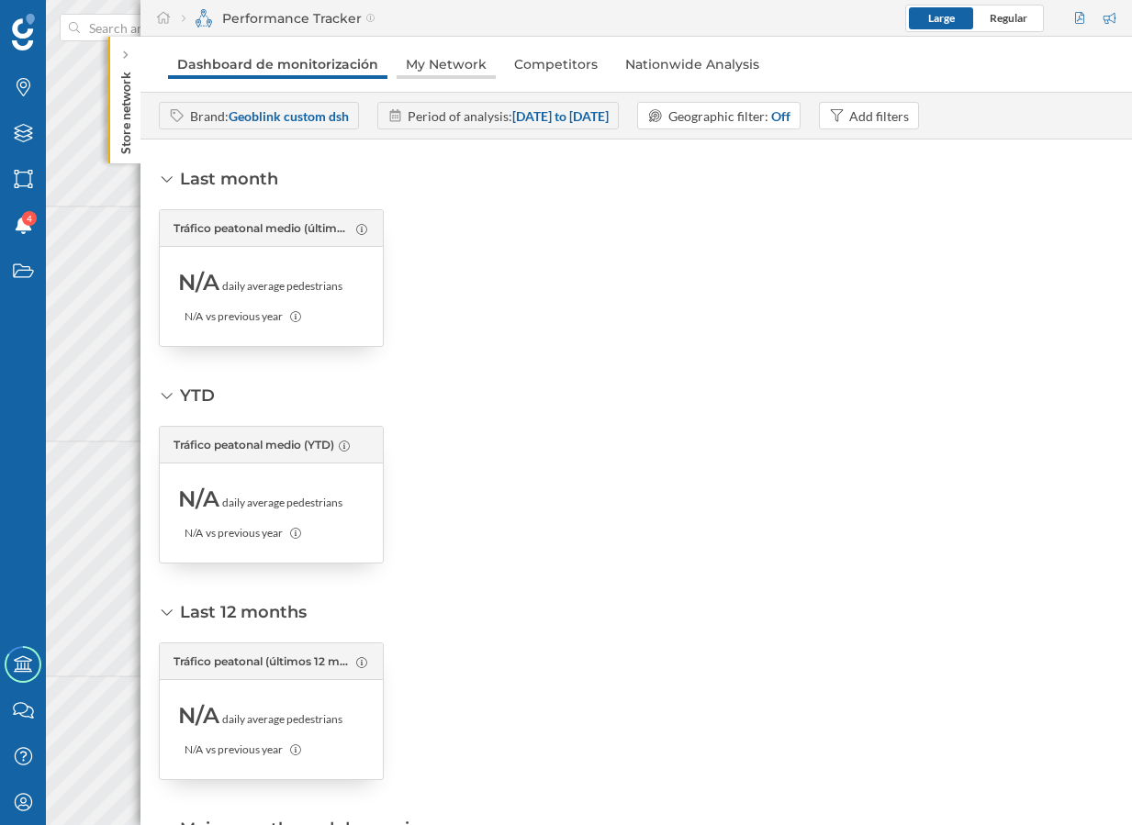
click at [444, 73] on link "My Network" at bounding box center [445, 64] width 99 height 29
